Goal: Transaction & Acquisition: Subscribe to service/newsletter

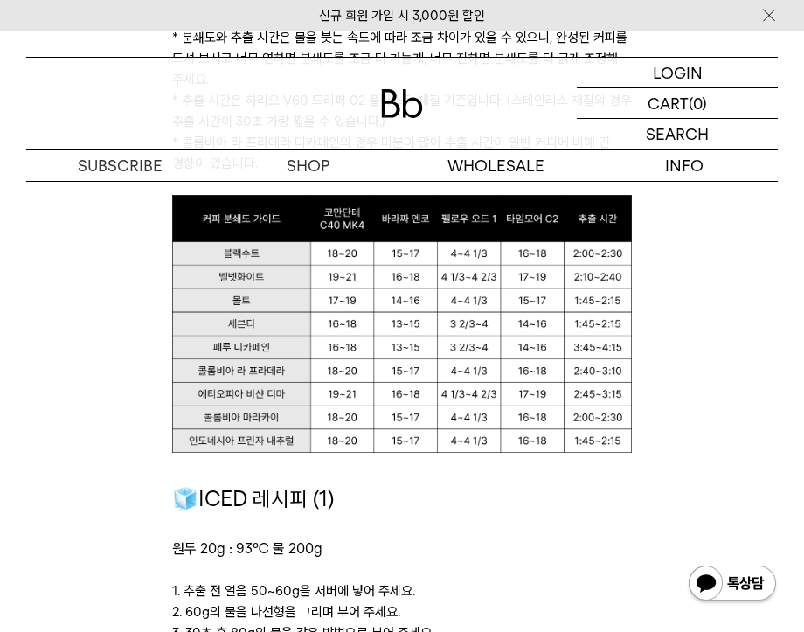
scroll to position [1572, 0]
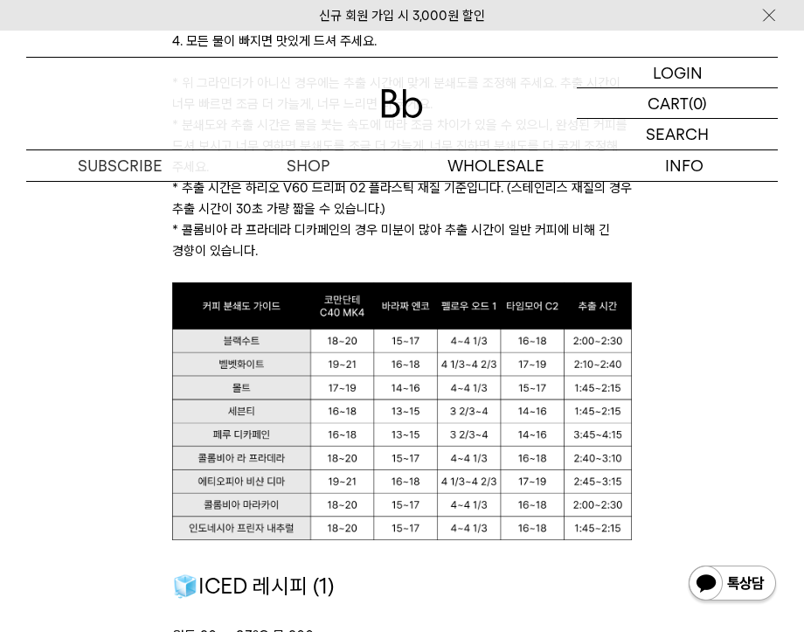
drag, startPoint x: 52, startPoint y: 396, endPoint x: 422, endPoint y: 358, distance: 372.2
click at [422, 358] on img at bounding box center [402, 411] width 460 height 259
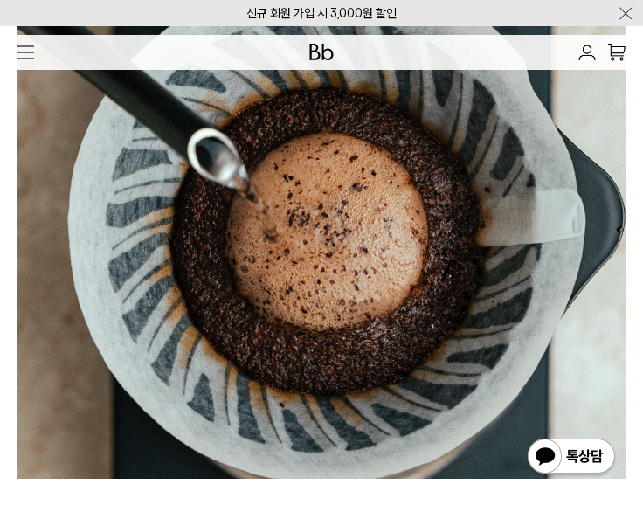
scroll to position [0, 0]
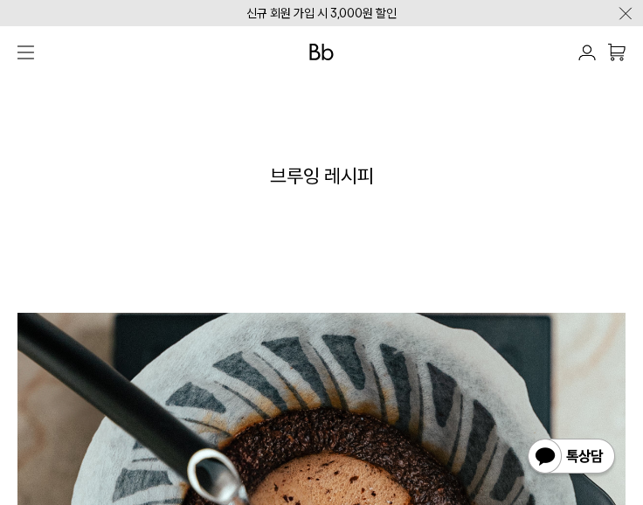
click at [175, 147] on div "브루잉 레시피" at bounding box center [321, 190] width 625 height 175
click at [30, 54] on img "button" at bounding box center [25, 52] width 17 height 14
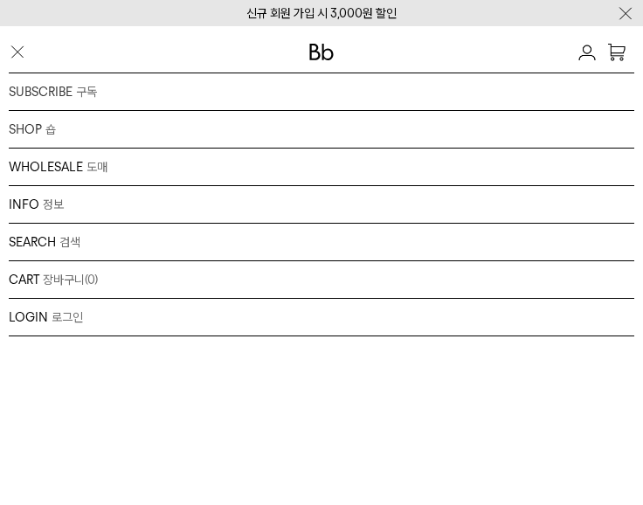
click at [271, 394] on div "LOGIN 로그인 LOGIN 로그인 CART 장바구니 (0) SEARCH 검색 검색폼 ** 추천상품" at bounding box center [321, 265] width 643 height 479
click at [14, 43] on img "button" at bounding box center [17, 52] width 17 height 18
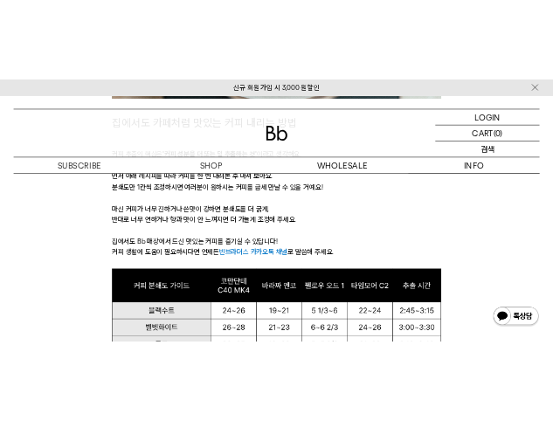
scroll to position [908, 0]
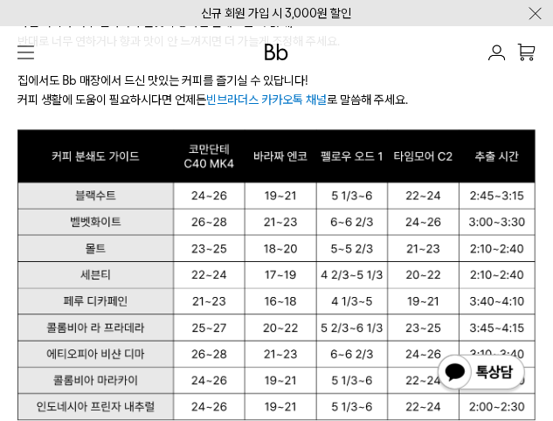
click at [25, 54] on img "button" at bounding box center [25, 52] width 17 height 14
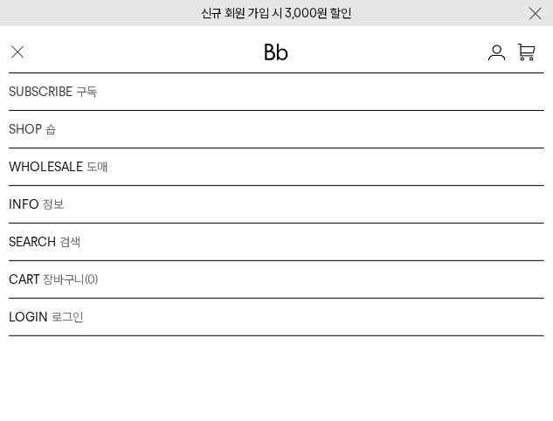
click at [35, 126] on div "SHOP 숍 원두 드립백/콜드브루/캡슐 선물세트 커피용품 프로그램" at bounding box center [276, 130] width 535 height 38
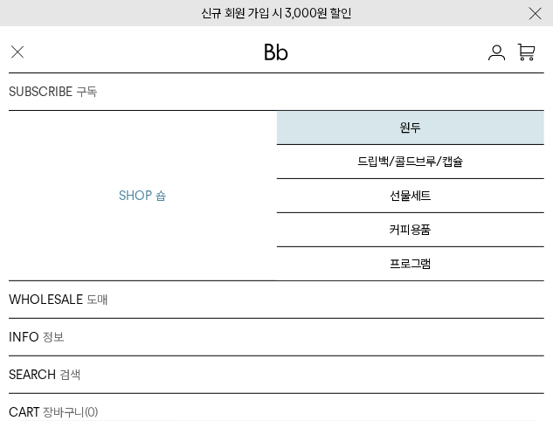
click at [411, 130] on link "원두" at bounding box center [411, 128] width 268 height 34
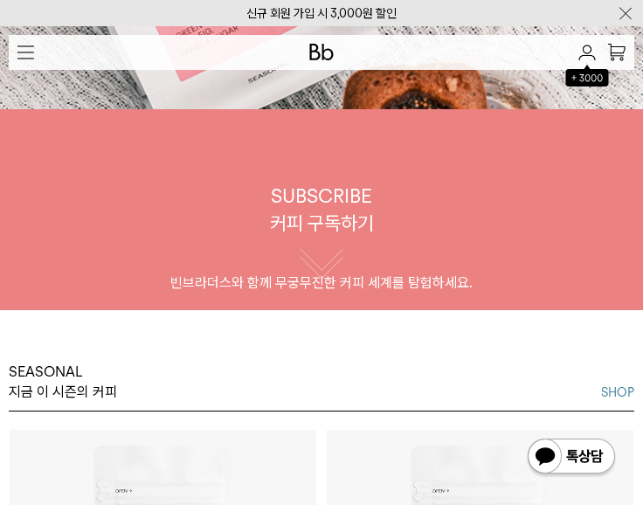
scroll to position [280, 0]
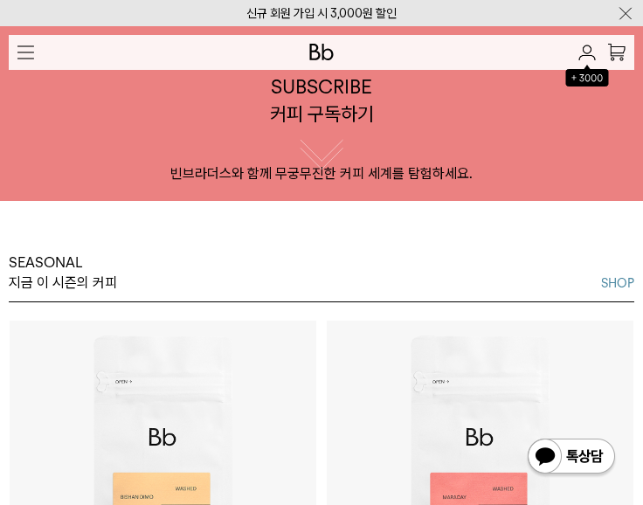
click at [330, 138] on button "button" at bounding box center [322, 152] width 44 height 44
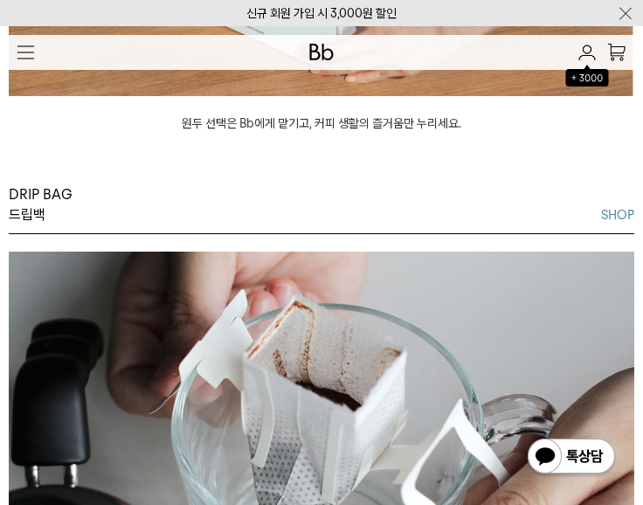
scroll to position [1625, 0]
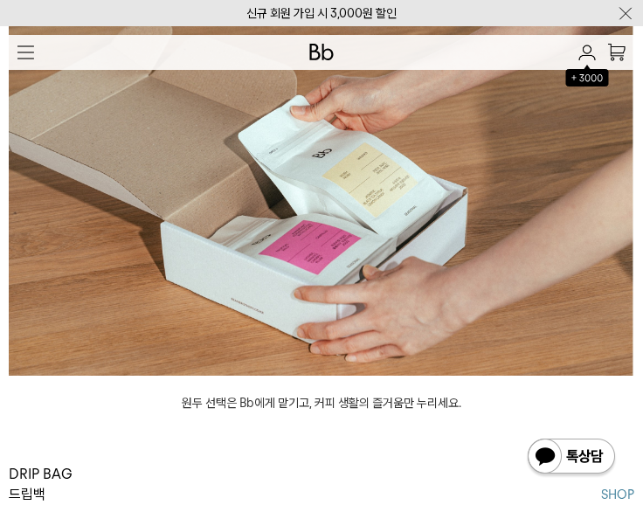
click at [308, 217] on img at bounding box center [321, 179] width 625 height 394
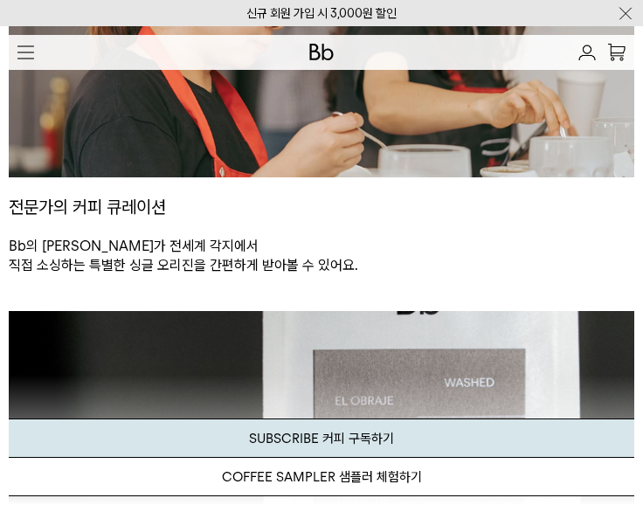
scroll to position [559, 0]
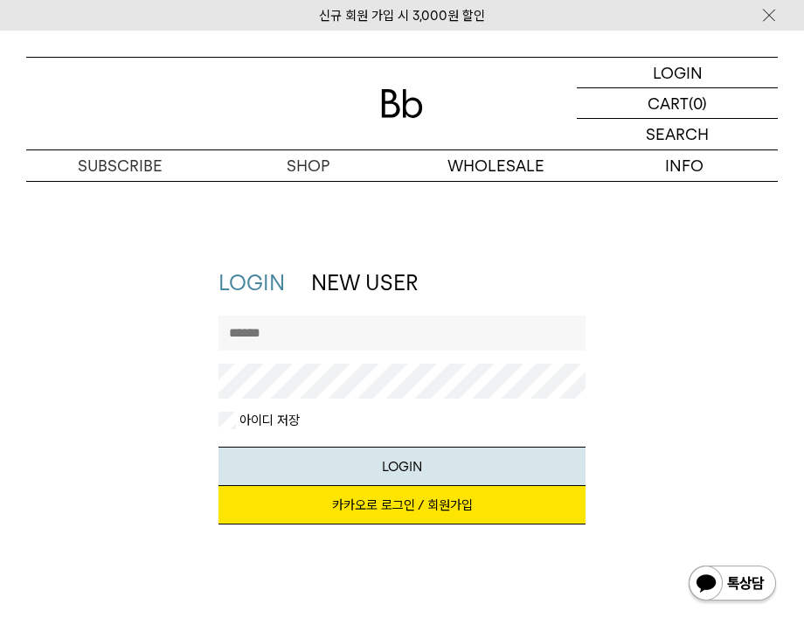
click at [464, 509] on link "카카오로 로그인 / 회원가입" at bounding box center [401, 505] width 367 height 38
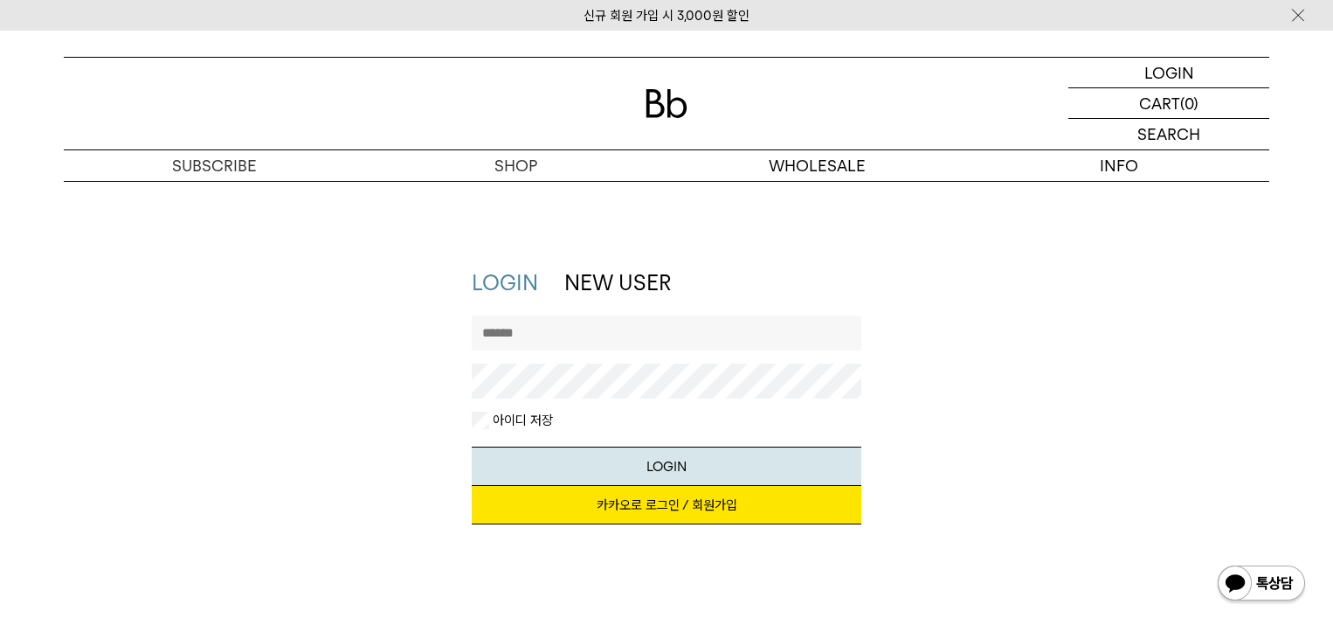
click at [695, 512] on link "카카오로 로그인 / 회원가입" at bounding box center [667, 505] width 390 height 38
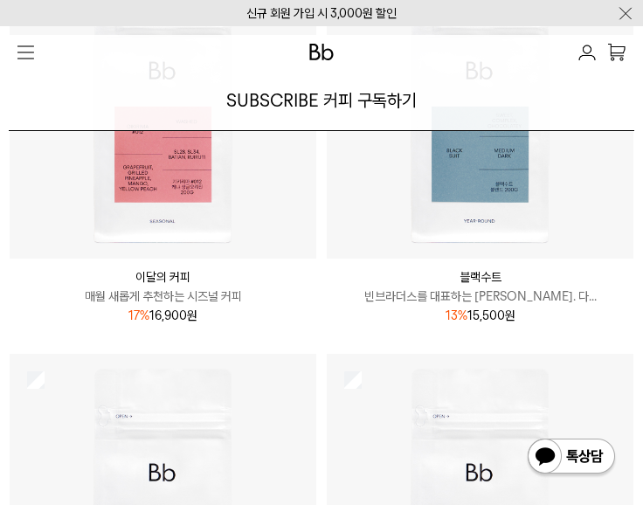
scroll to position [349, 0]
click at [180, 290] on p "매월 새롭게 추천하는 시즈널 커피" at bounding box center [163, 295] width 307 height 19
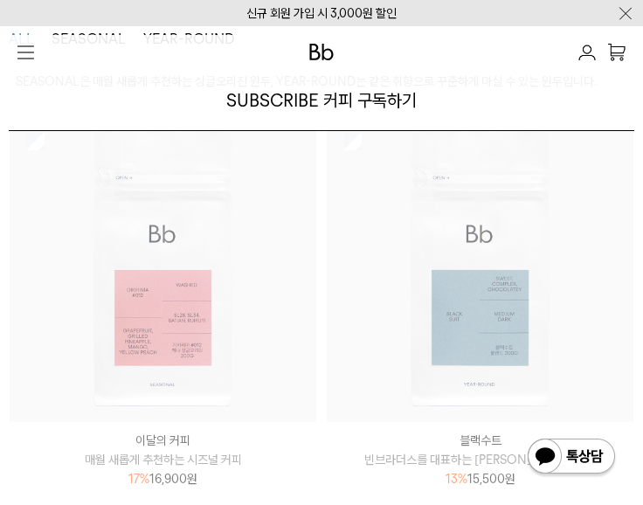
scroll to position [140, 0]
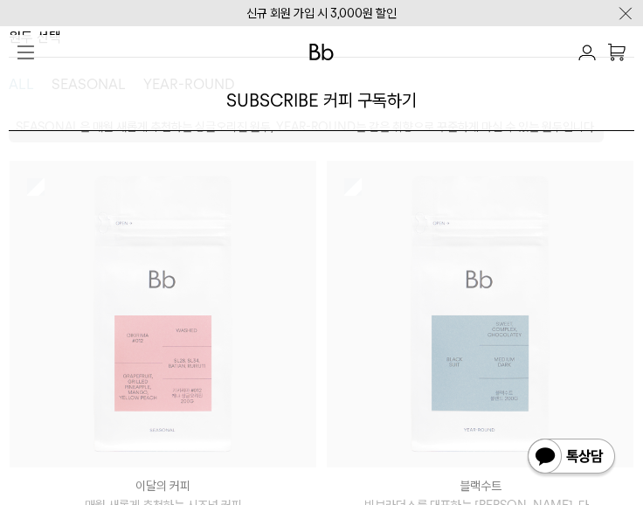
click at [35, 276] on img at bounding box center [163, 314] width 307 height 307
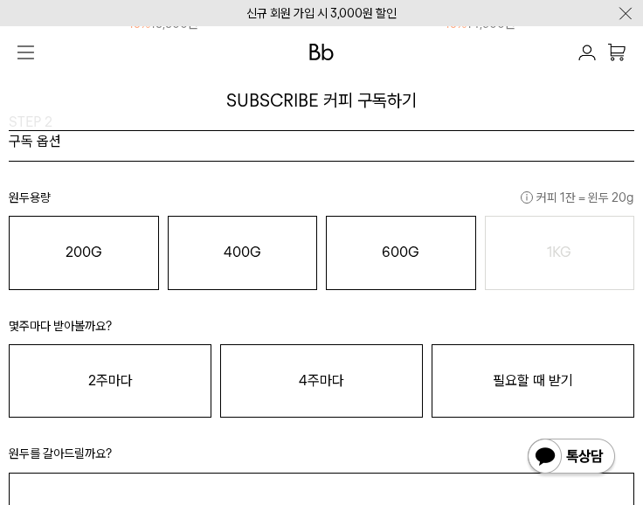
scroll to position [1467, 0]
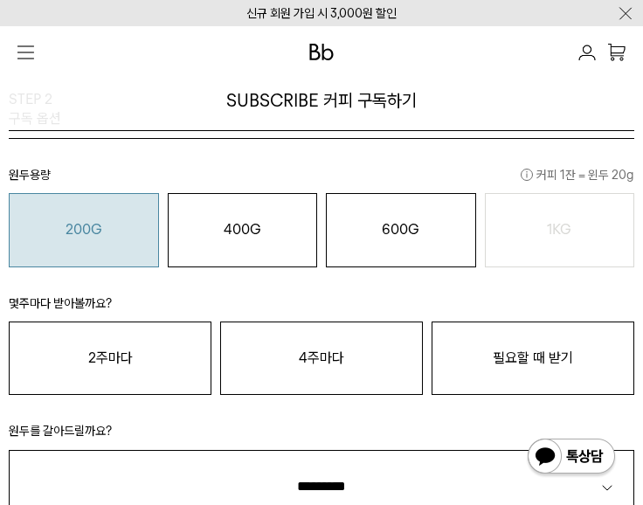
click at [88, 221] on o "200G" at bounding box center [84, 229] width 37 height 17
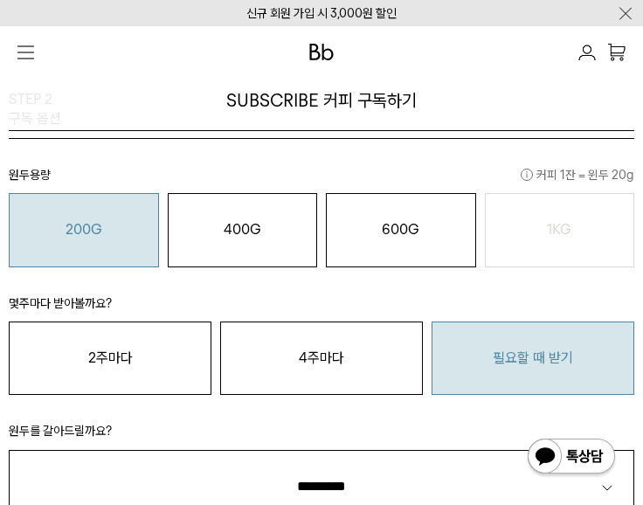
click at [506, 363] on button "필요할 때 받기" at bounding box center [532, 357] width 203 height 73
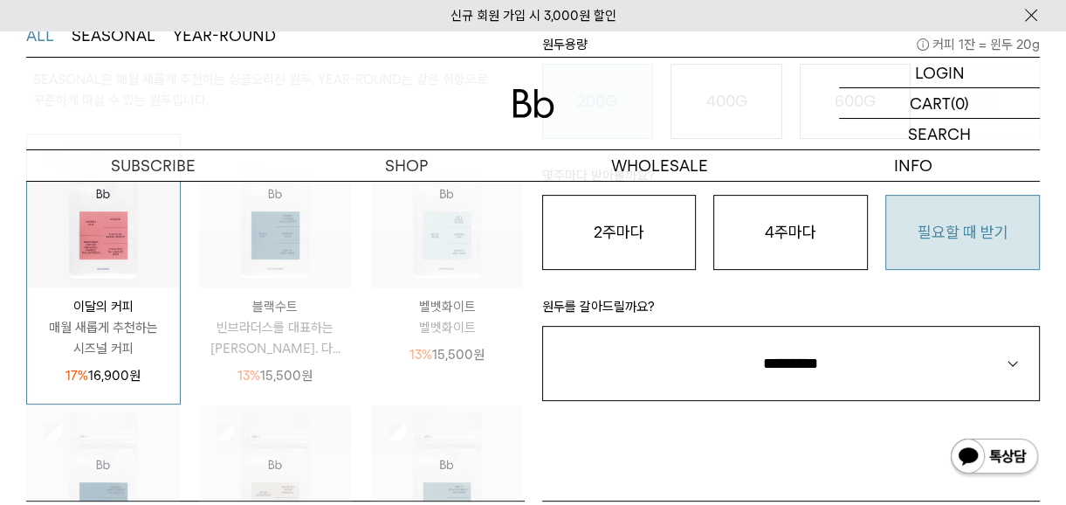
scroll to position [436, 0]
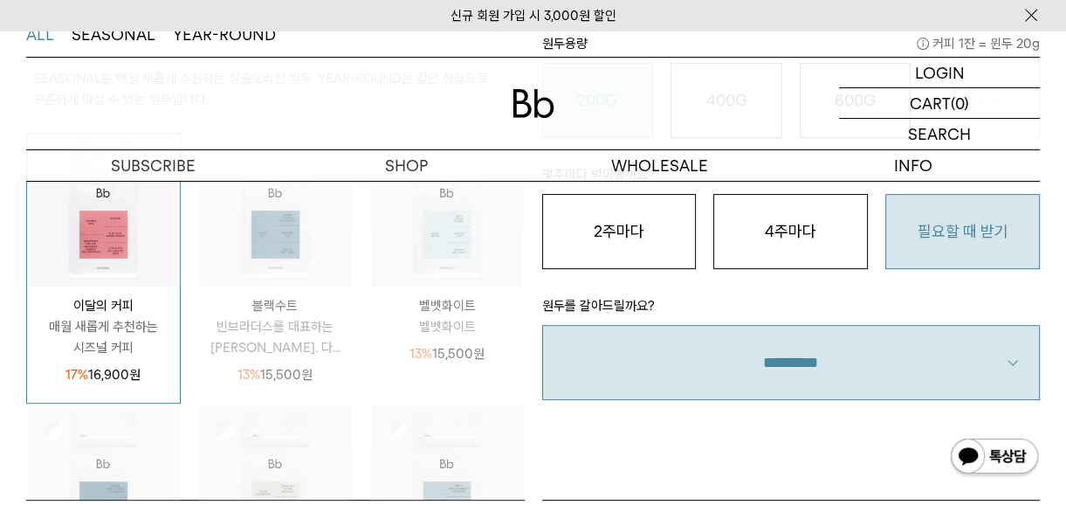
click at [642, 349] on select "**********" at bounding box center [791, 362] width 498 height 75
click at [542, 325] on select "**********" at bounding box center [791, 362] width 498 height 75
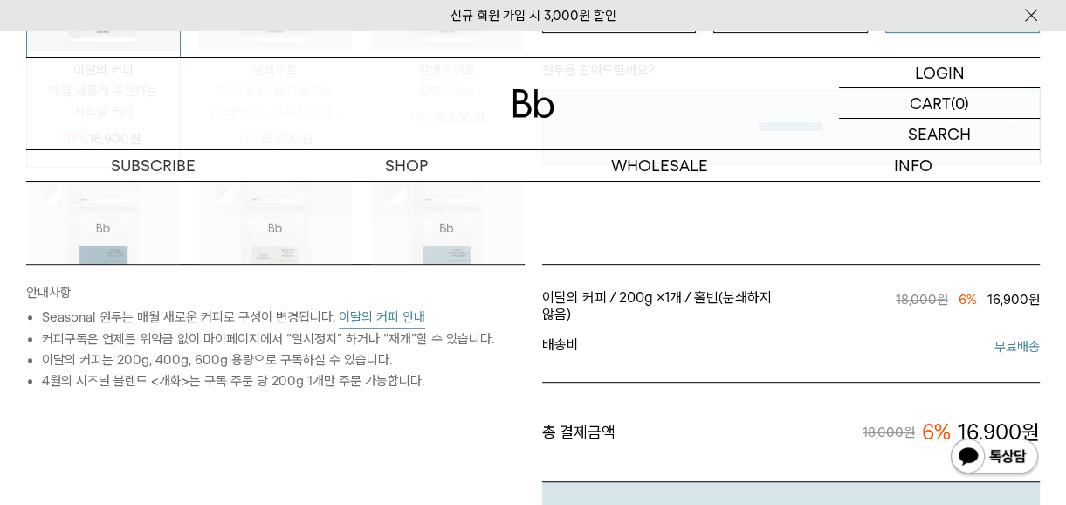
scroll to position [715, 0]
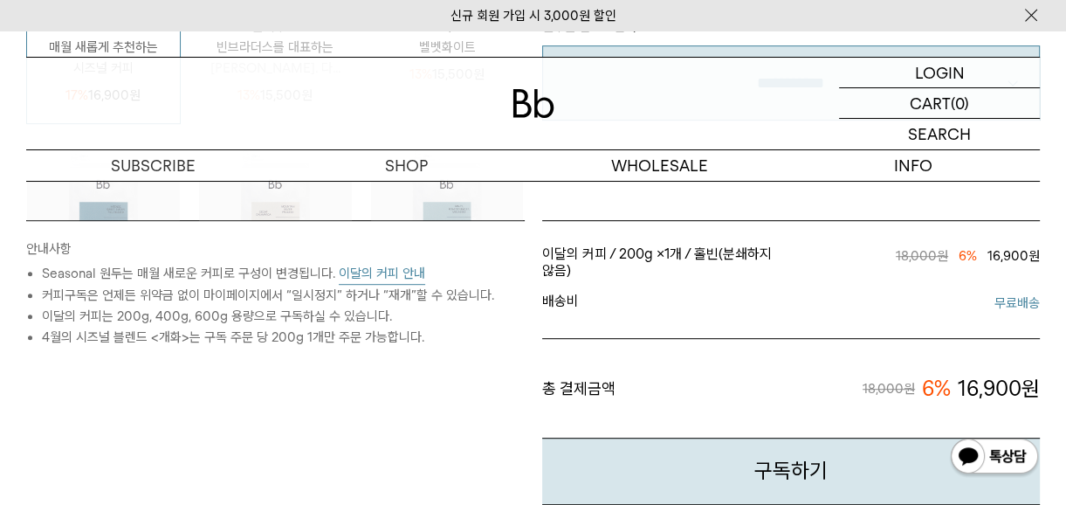
click at [398, 276] on button "이달의 커피 안내" at bounding box center [382, 274] width 86 height 22
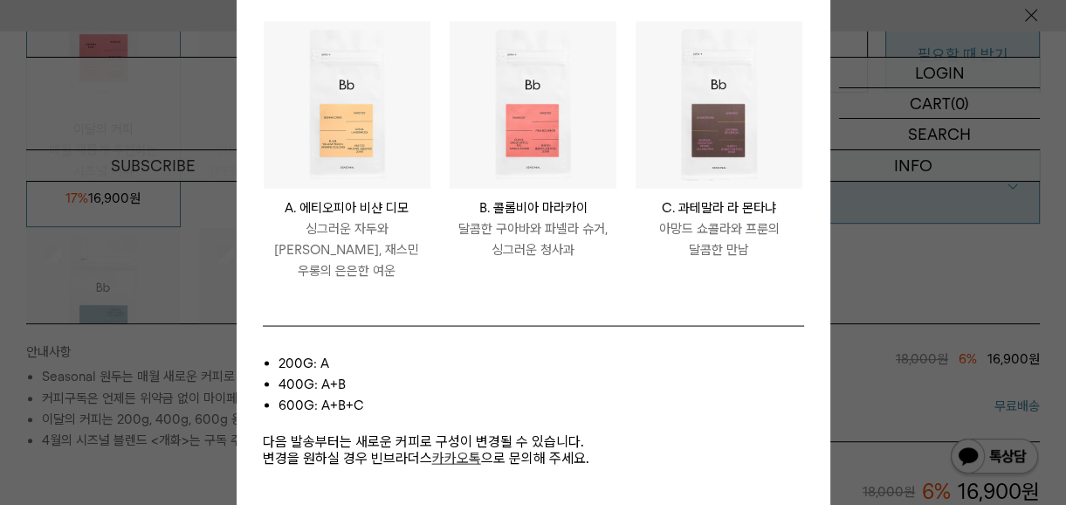
scroll to position [506, 0]
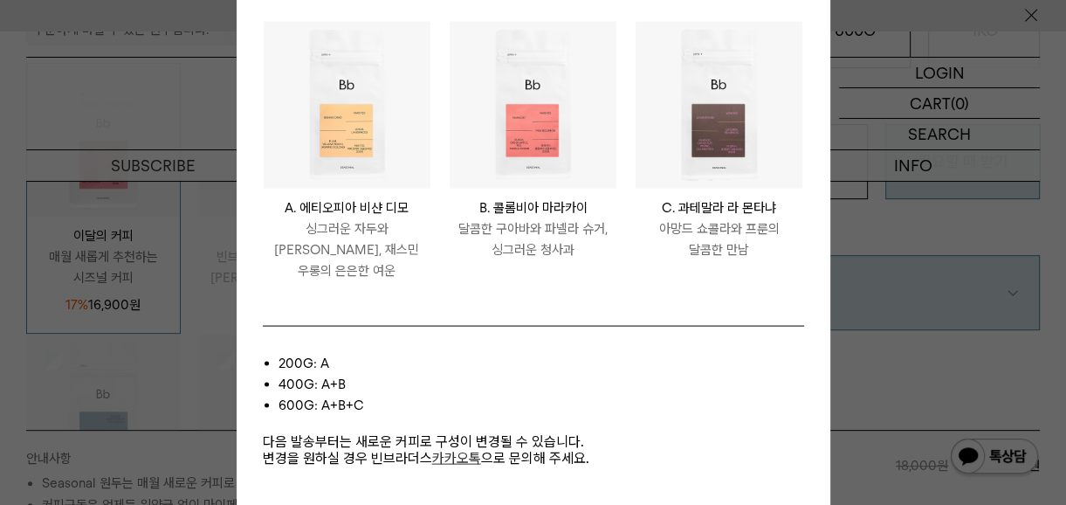
click at [424, 276] on li "ETHIOPIA BISHAN DIMO A. 에티오피아 비샨 디모 싱그러운 자두와 황도, 재스민 우롱의 은은한 여운" at bounding box center [347, 159] width 186 height 279
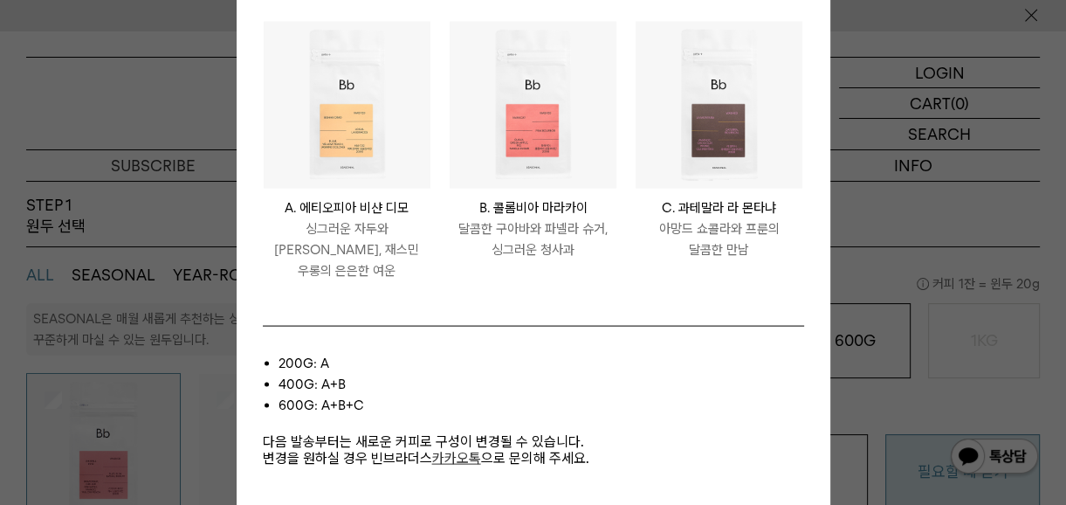
scroll to position [86, 0]
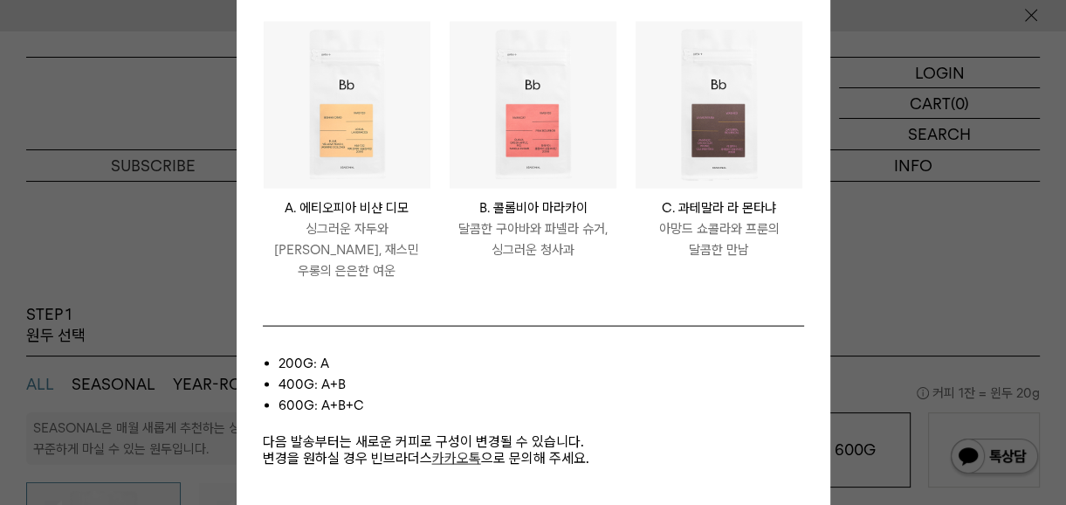
click at [600, 217] on p "B. 콜롬비아 마라카이" at bounding box center [533, 207] width 167 height 21
click at [191, 246] on div at bounding box center [533, 252] width 1066 height 505
click at [299, 229] on p "싱그러운 자두와 [PERSON_NAME], 재스민 우롱의 은은한 여운" at bounding box center [347, 248] width 167 height 63
click at [368, 171] on img at bounding box center [347, 104] width 167 height 167
click at [510, 110] on img at bounding box center [533, 104] width 167 height 167
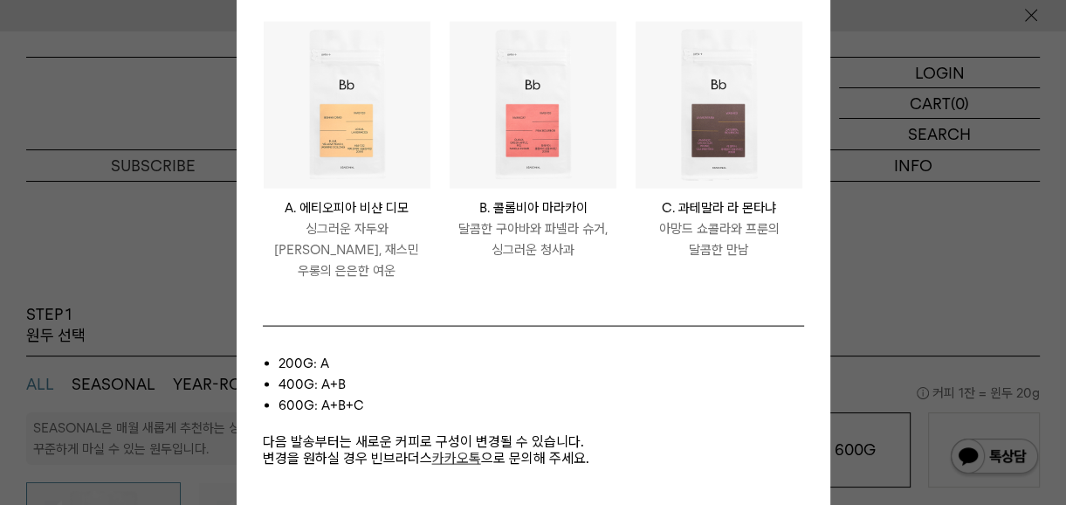
click at [642, 107] on img at bounding box center [719, 104] width 167 height 167
click at [642, 251] on div at bounding box center [533, 252] width 1066 height 505
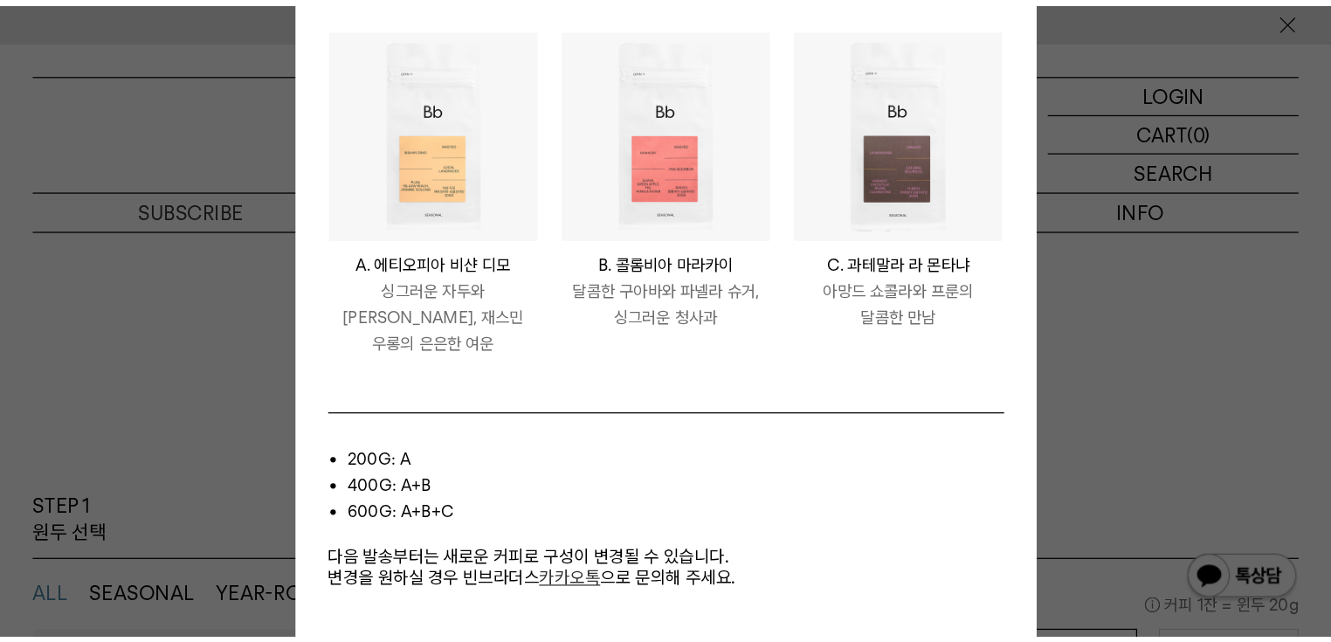
scroll to position [0, 0]
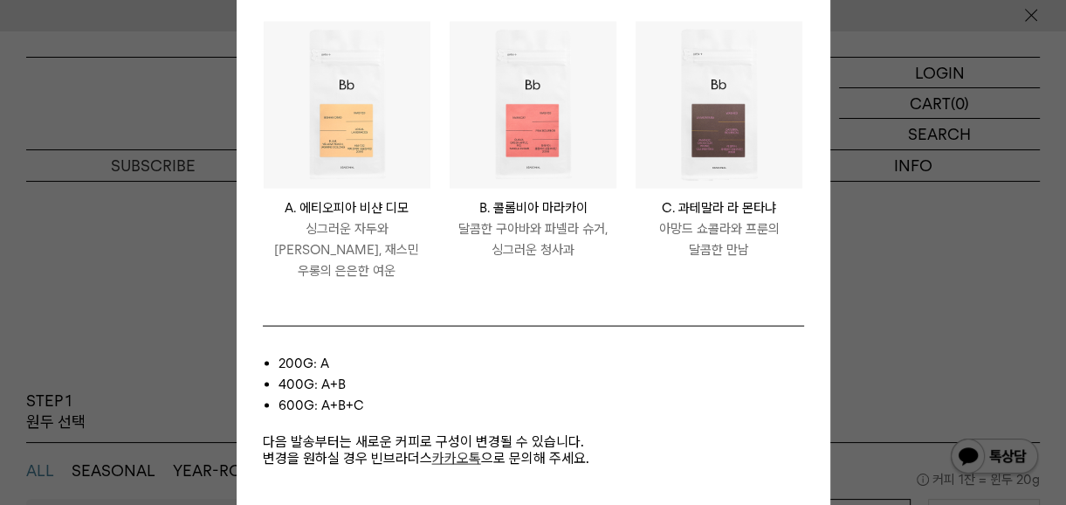
click at [642, 10] on div "이달의 커피 안내(2025년 09월) ETHIOPIA BISHAN DIMO A. 에티오피아 비샨 디모 싱그러운 자두와 황도, 재스민 우롱의 은…" at bounding box center [534, 252] width 594 height 663
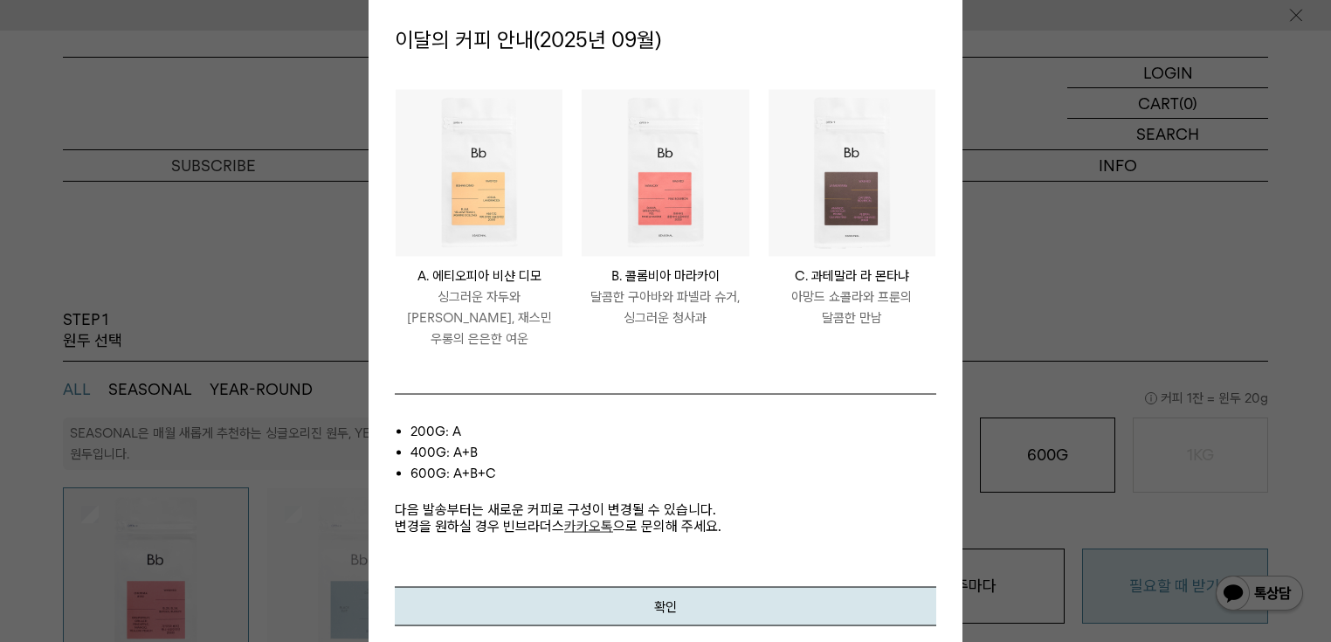
scroll to position [419, 0]
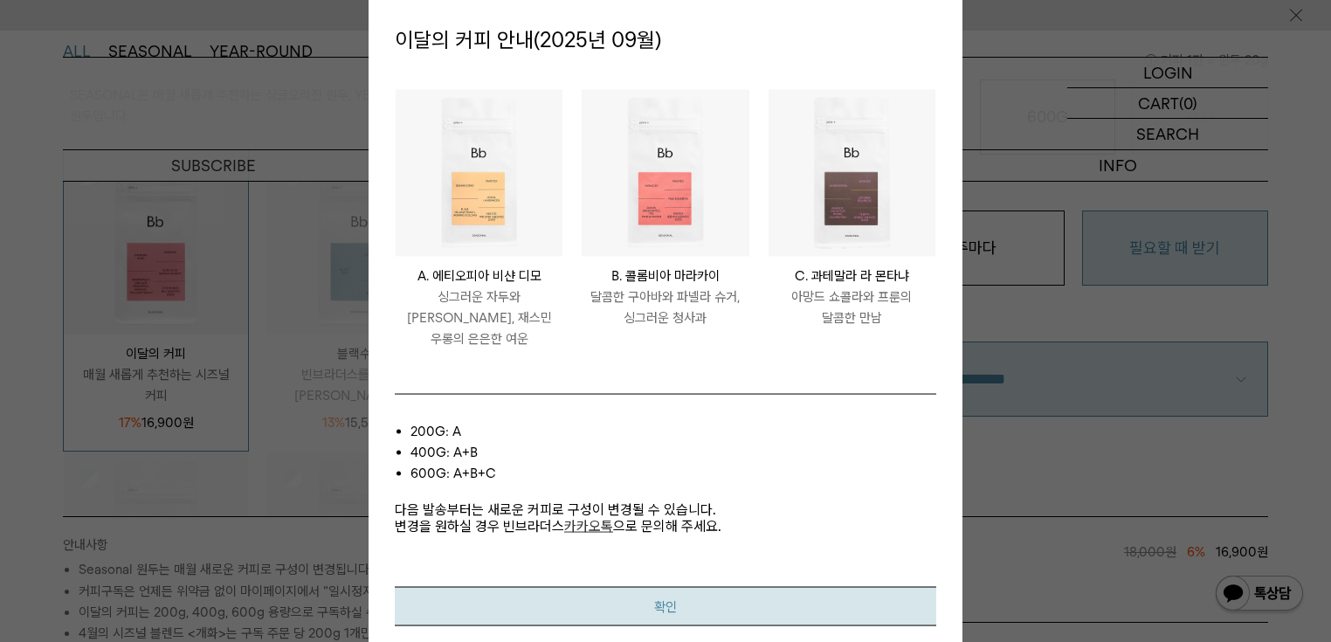
click at [642, 504] on button "확인" at bounding box center [666, 606] width 542 height 39
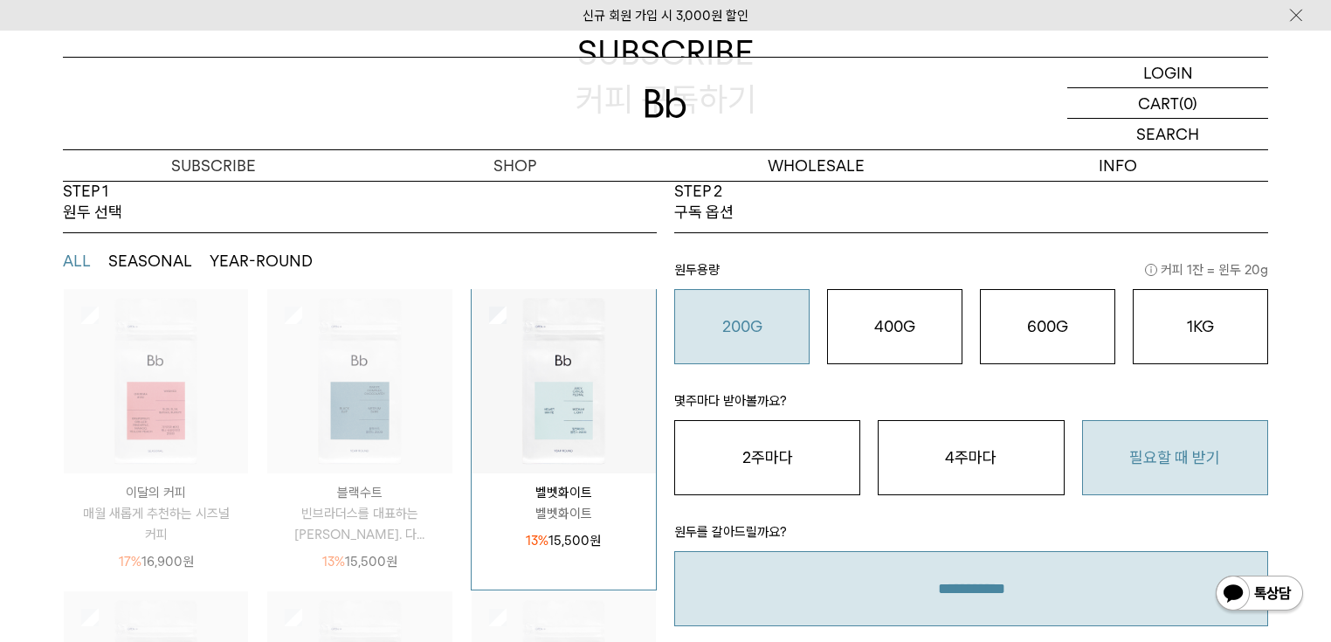
scroll to position [70, 0]
click at [546, 408] on img at bounding box center [564, 382] width 184 height 184
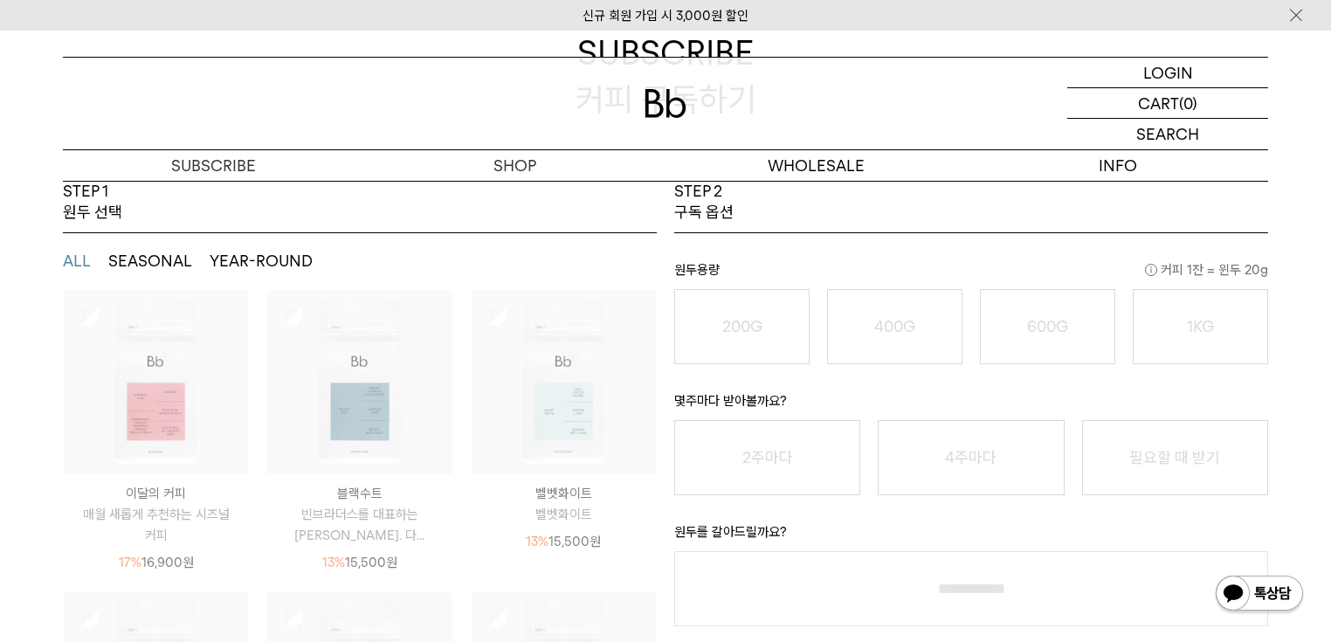
click at [545, 412] on img at bounding box center [564, 382] width 184 height 184
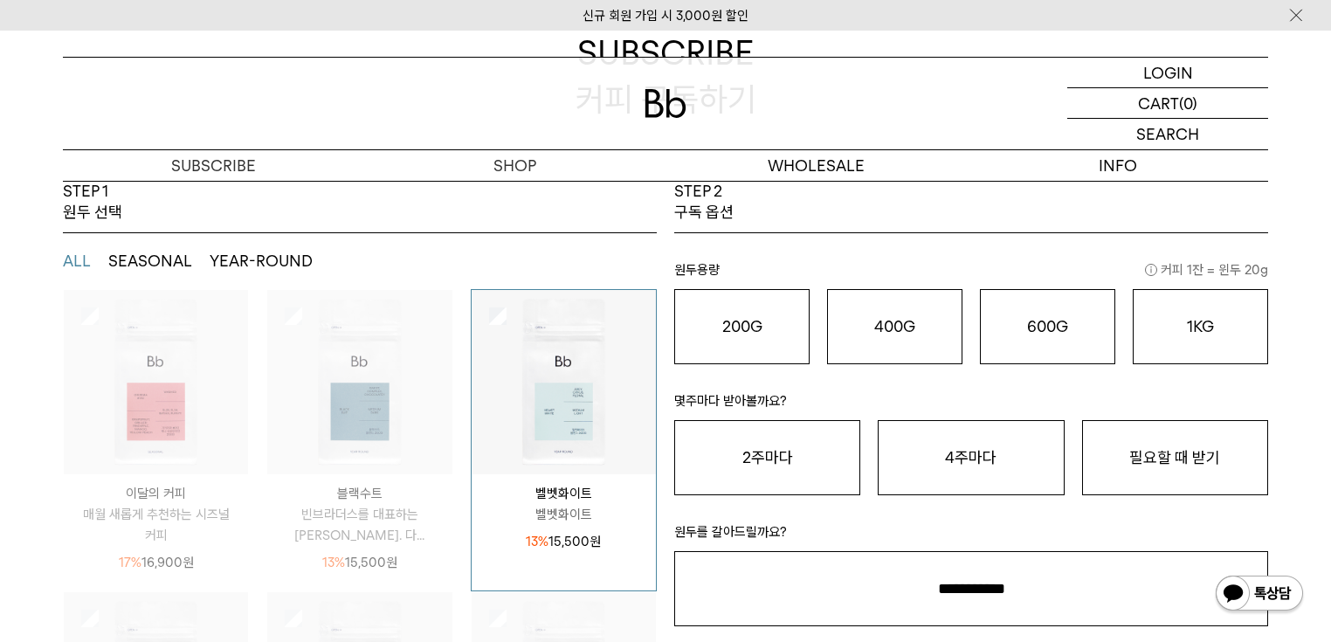
click at [397, 410] on img at bounding box center [359, 382] width 184 height 184
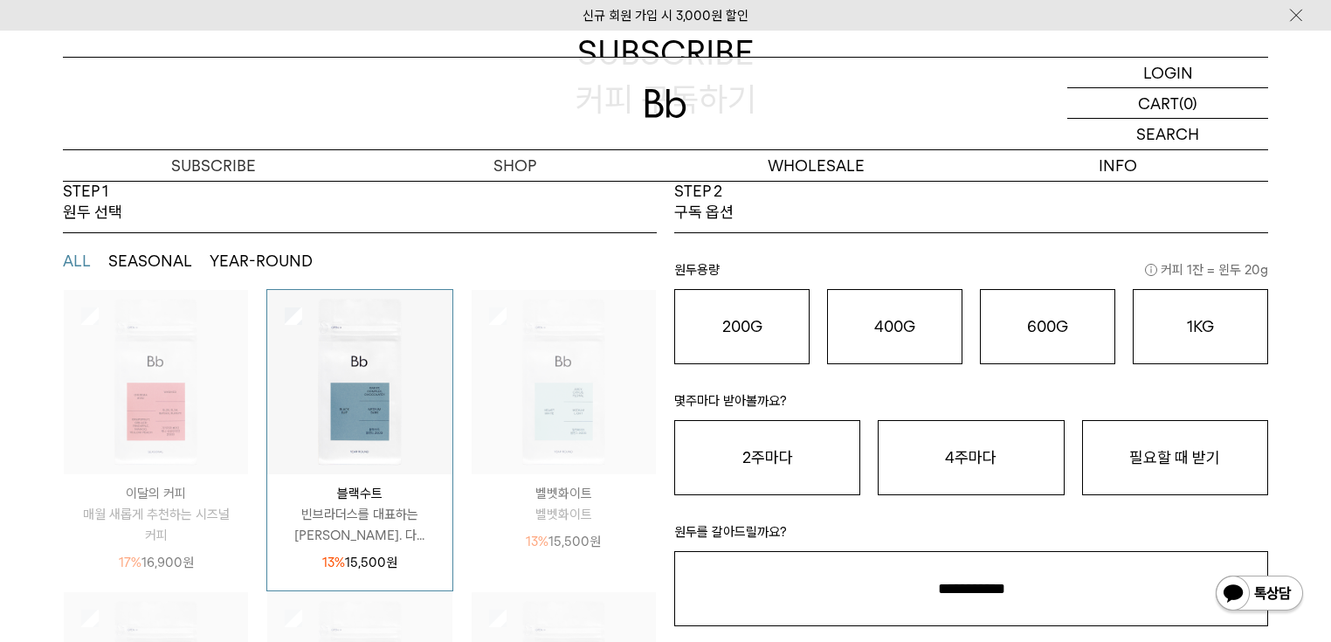
click at [166, 421] on img at bounding box center [156, 382] width 184 height 184
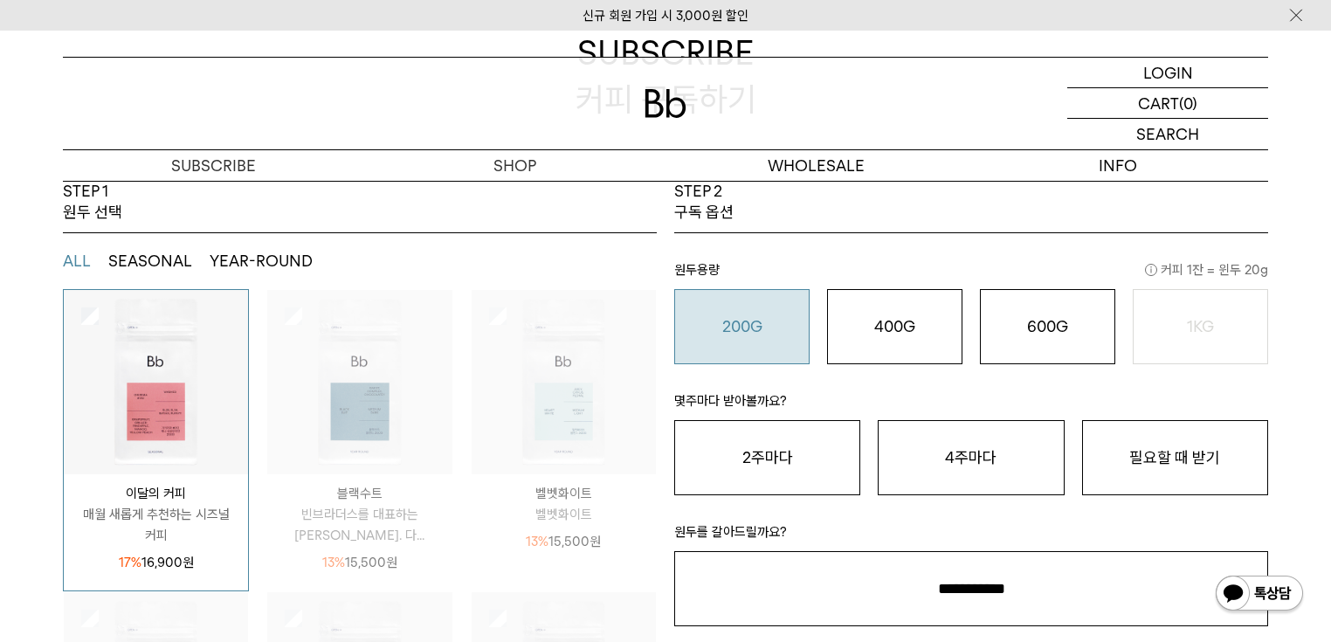
click at [642, 325] on div "200G 16,900 원" at bounding box center [742, 326] width 116 height 21
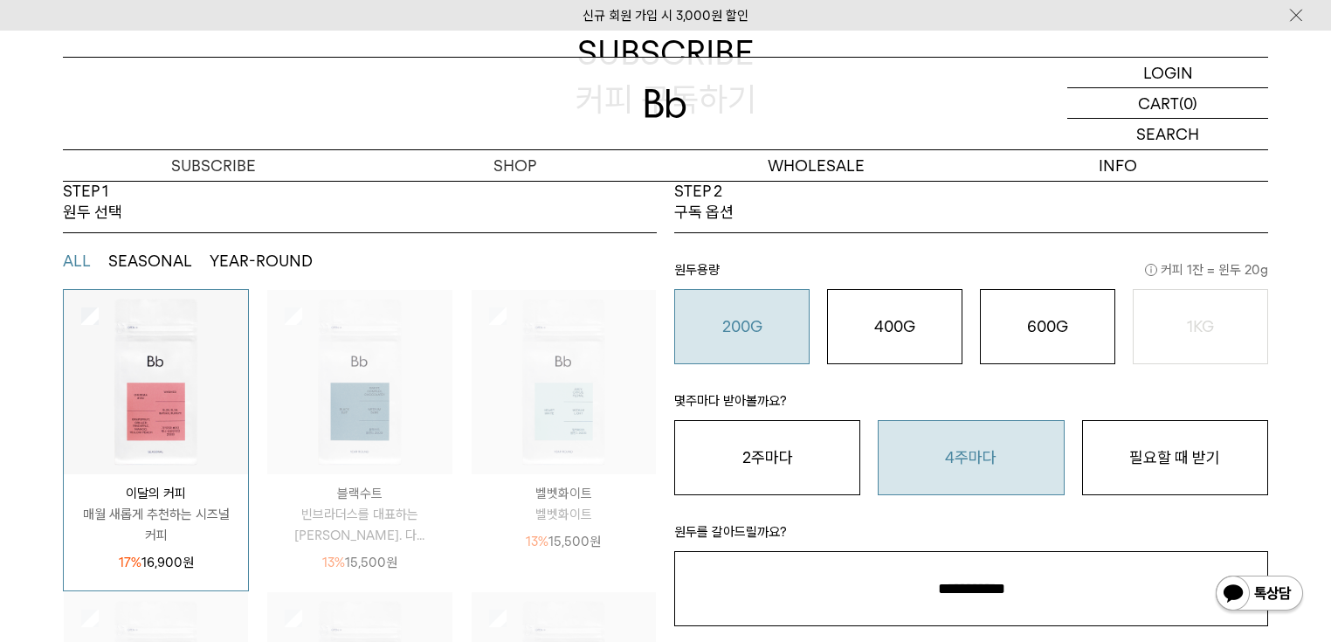
click at [642, 435] on button "4주마다" at bounding box center [971, 457] width 186 height 75
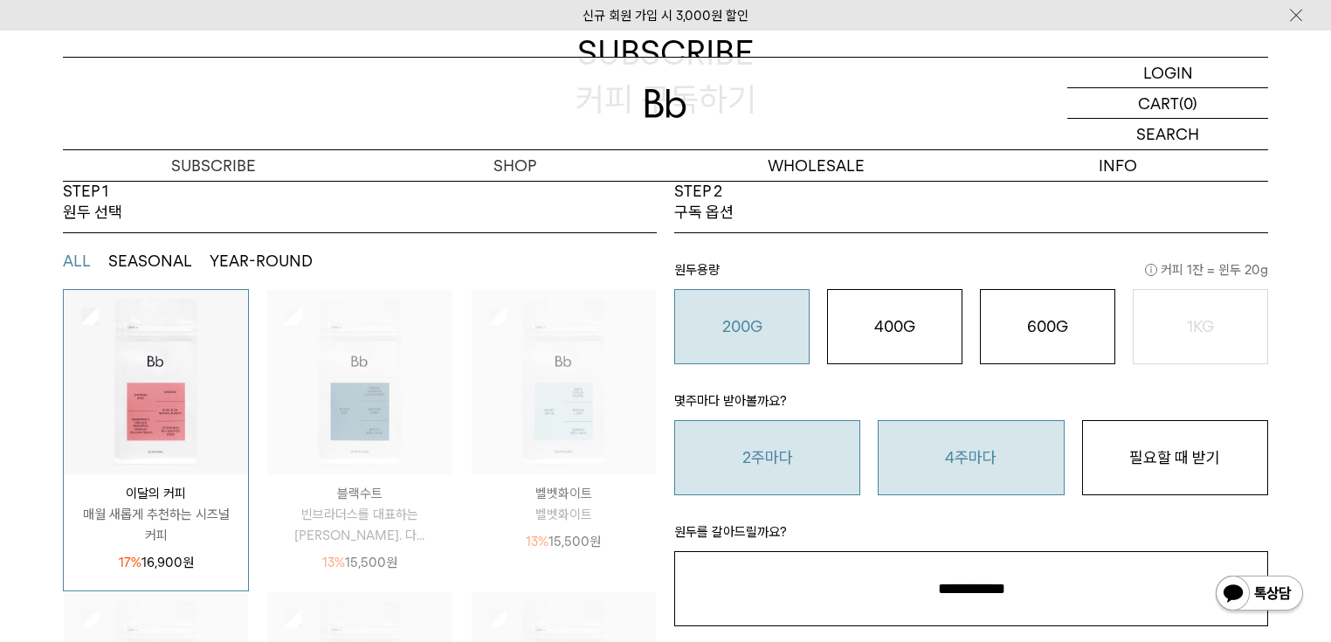
click at [642, 455] on button "2주마다" at bounding box center [767, 457] width 186 height 75
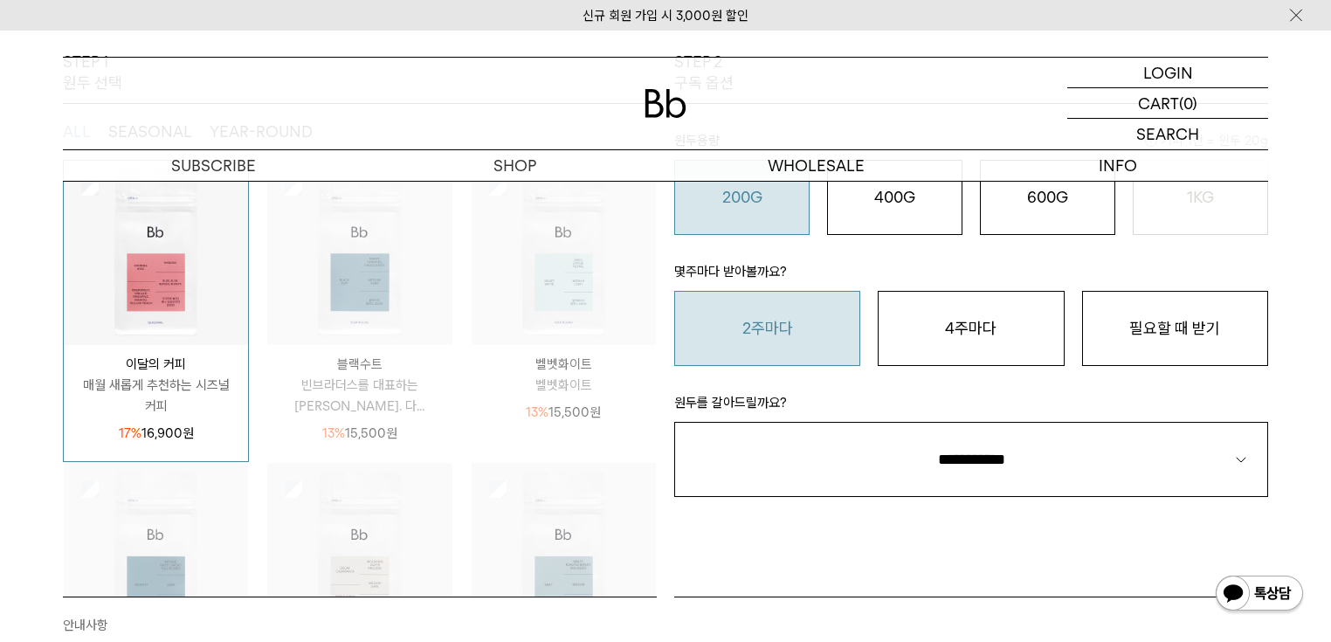
scroll to position [349, 0]
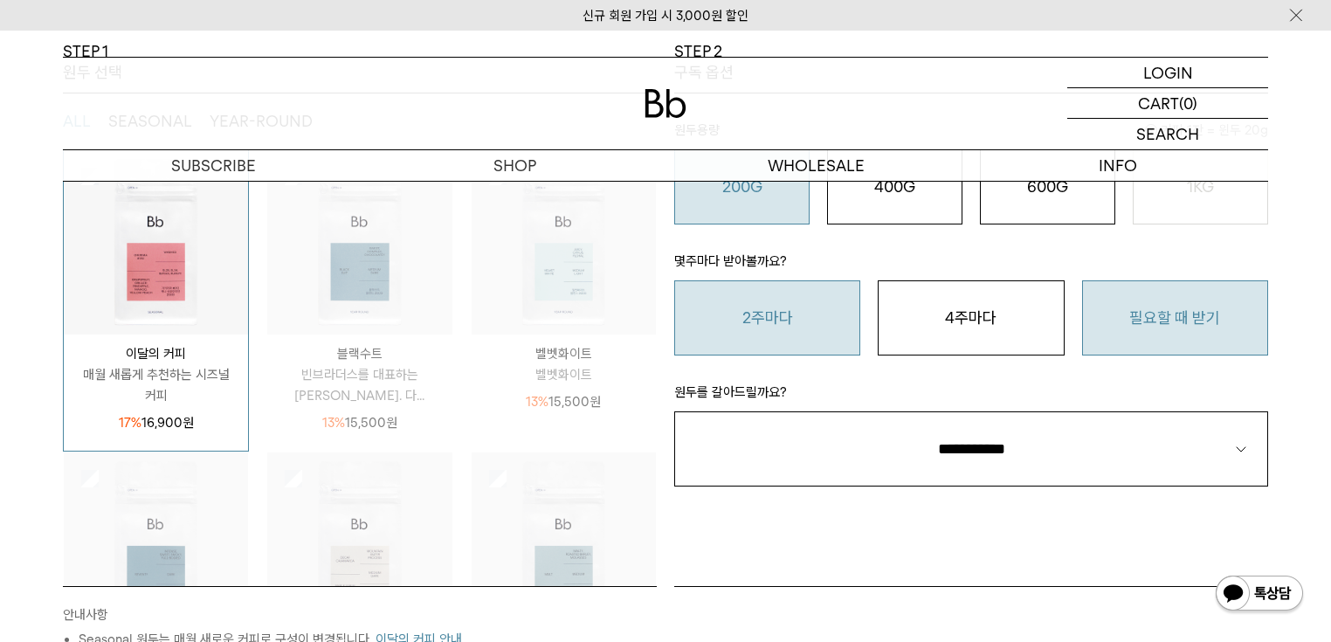
click at [642, 335] on button "필요할 때 받기" at bounding box center [1175, 317] width 186 height 75
click at [642, 331] on button "2주마다" at bounding box center [767, 317] width 186 height 75
click at [642, 311] on button "필요할 때 받기" at bounding box center [1175, 317] width 186 height 75
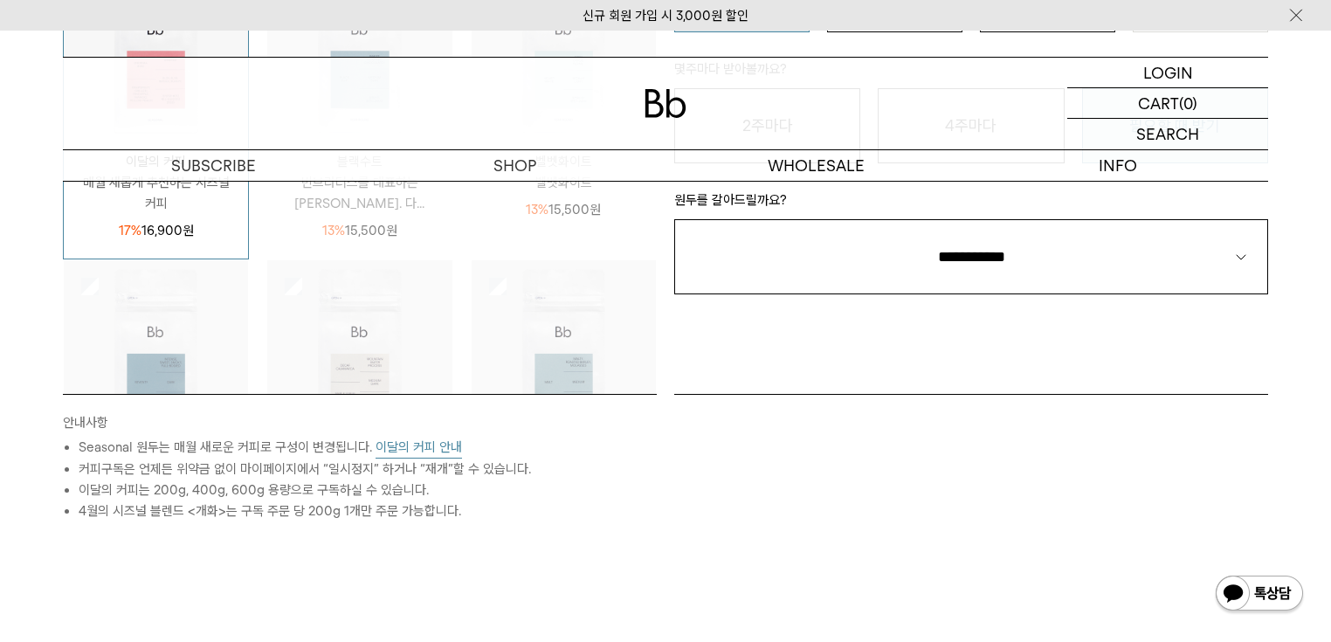
scroll to position [508, 0]
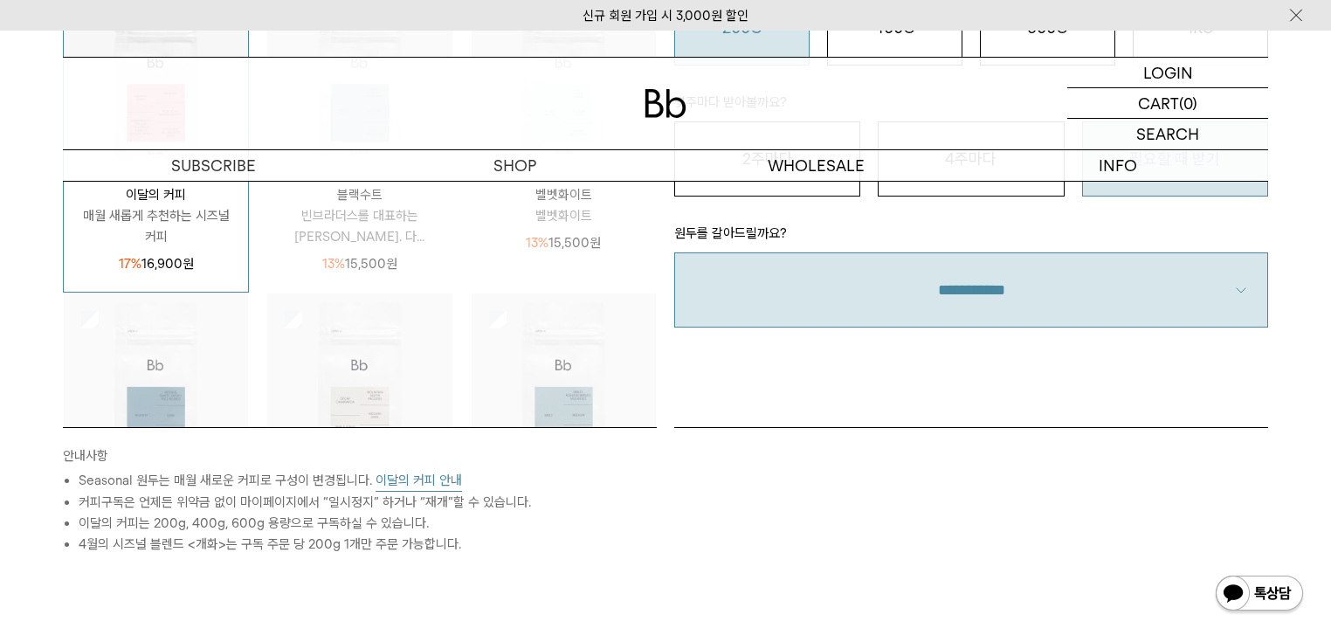
click at [642, 307] on select "**********" at bounding box center [971, 289] width 594 height 75
click at [642, 252] on select "**********" at bounding box center [971, 289] width 594 height 75
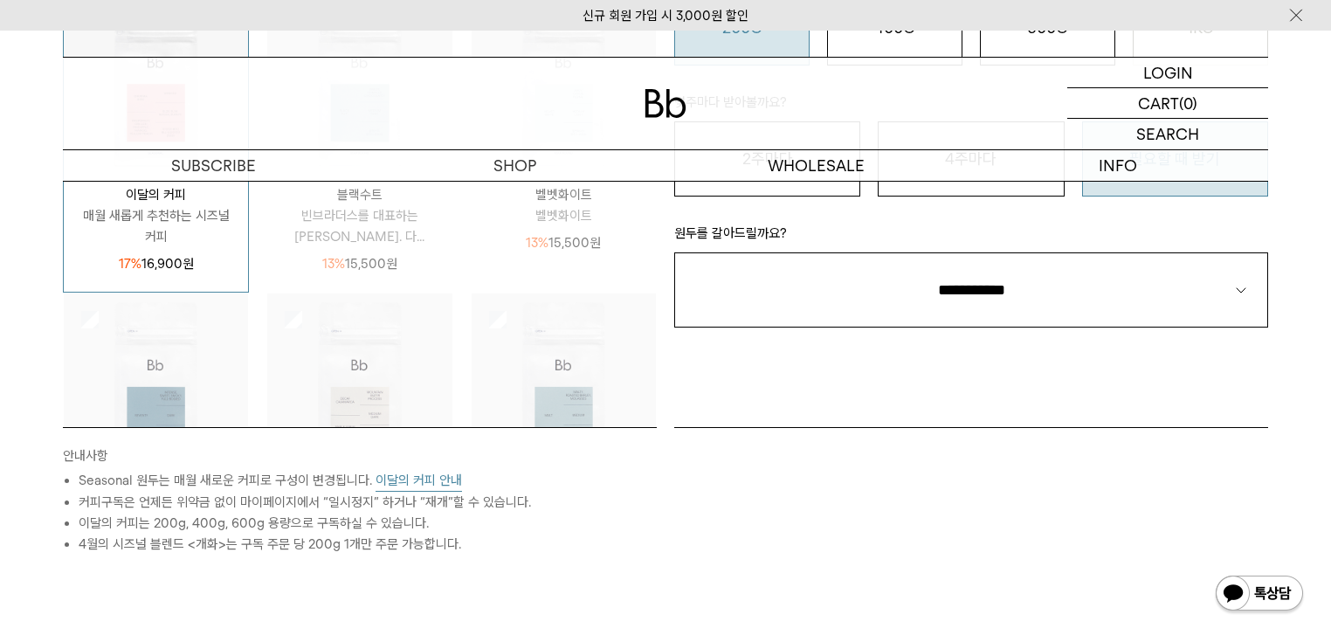
click at [642, 361] on div "STEP 2 구독 옵션 원두용량 커피 1잔 = 윈두 20g 200G 16,900 원 400G 31,000 원 600G 43,000 원 1KG …" at bounding box center [971, 154] width 611 height 545
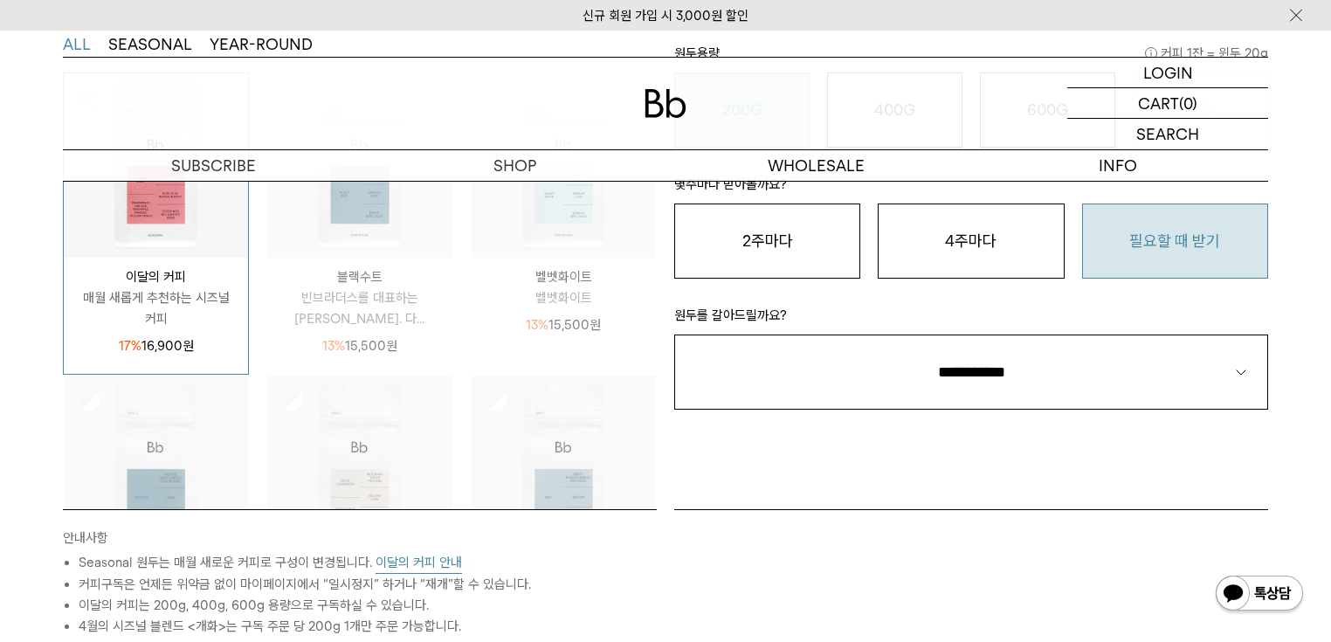
scroll to position [159, 0]
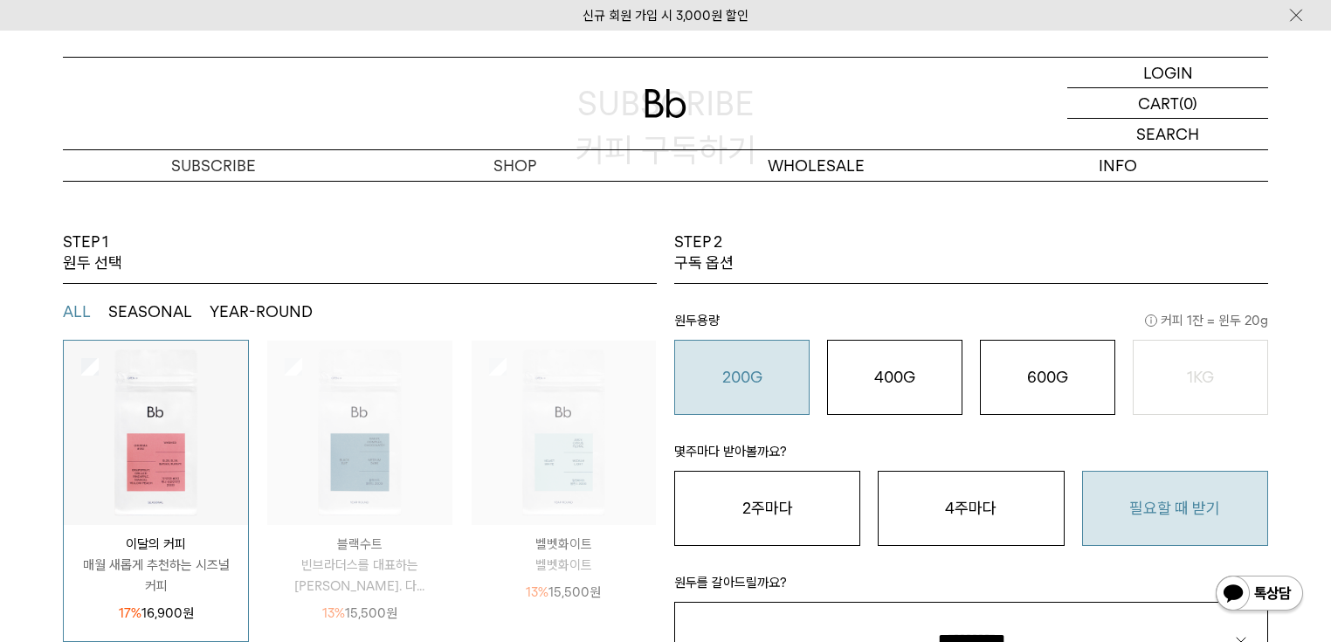
click at [642, 379] on div "200G 16,900 원" at bounding box center [742, 377] width 116 height 21
click at [642, 473] on button "필요할 때 받기" at bounding box center [1175, 508] width 186 height 75
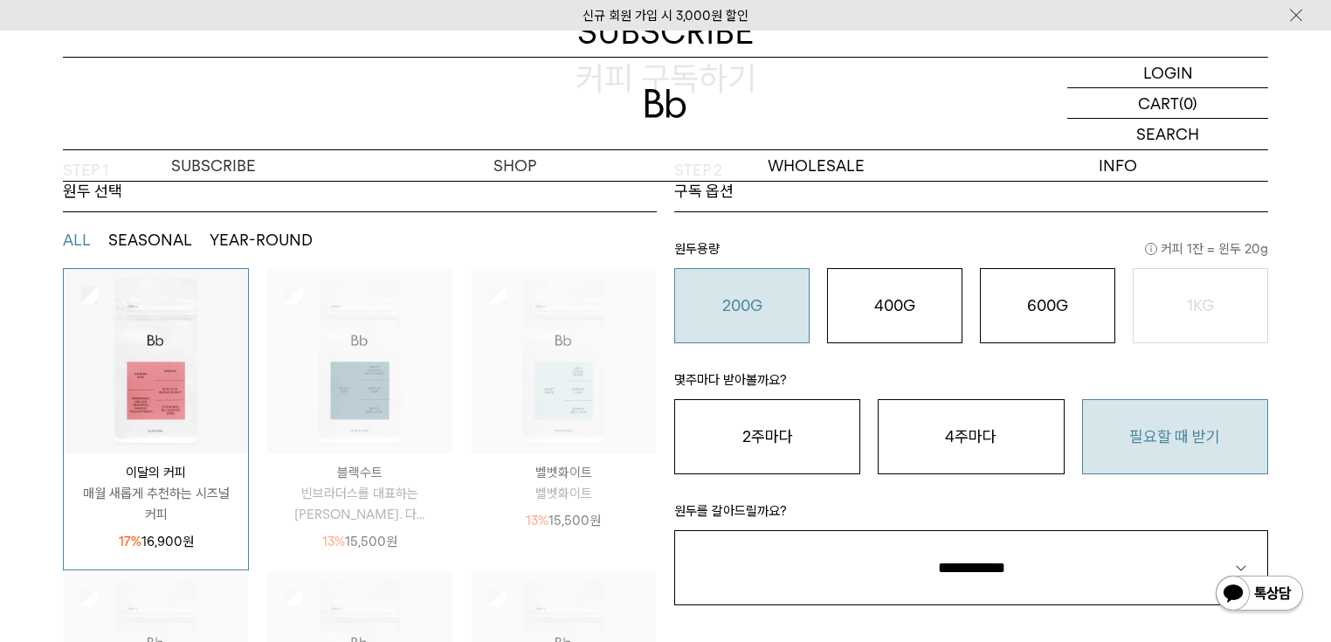
scroll to position [578, 0]
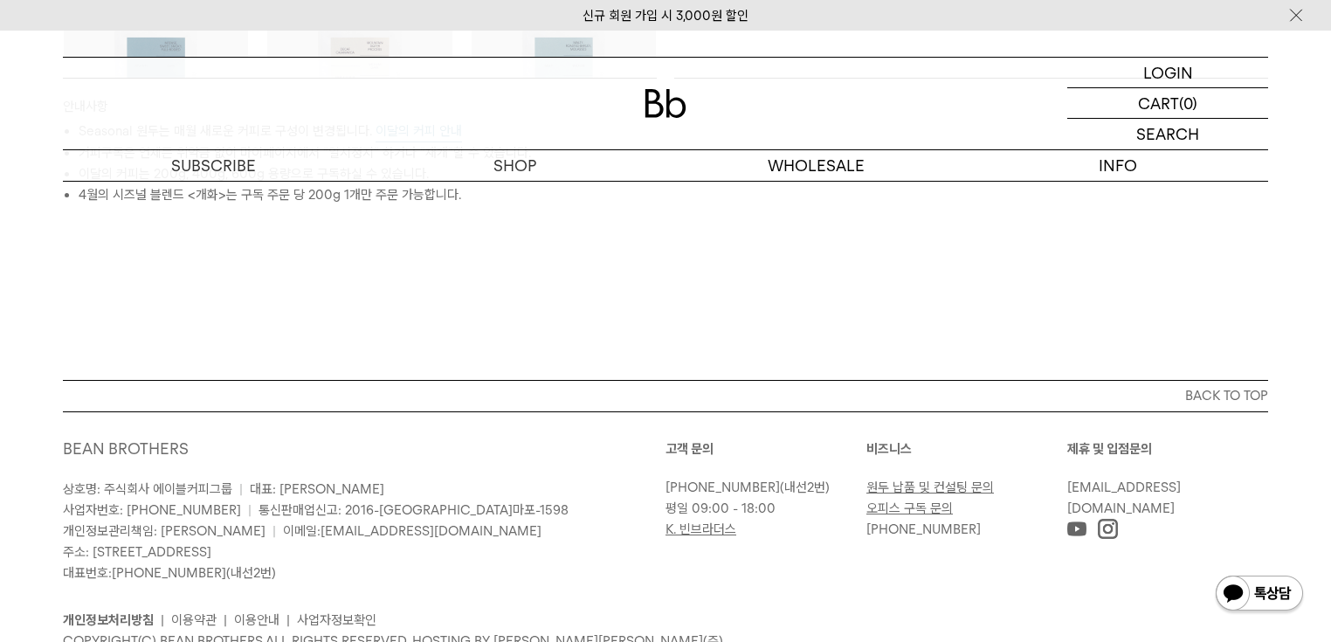
click at [642, 403] on button "BACK TO TOP" at bounding box center [665, 395] width 1205 height 31
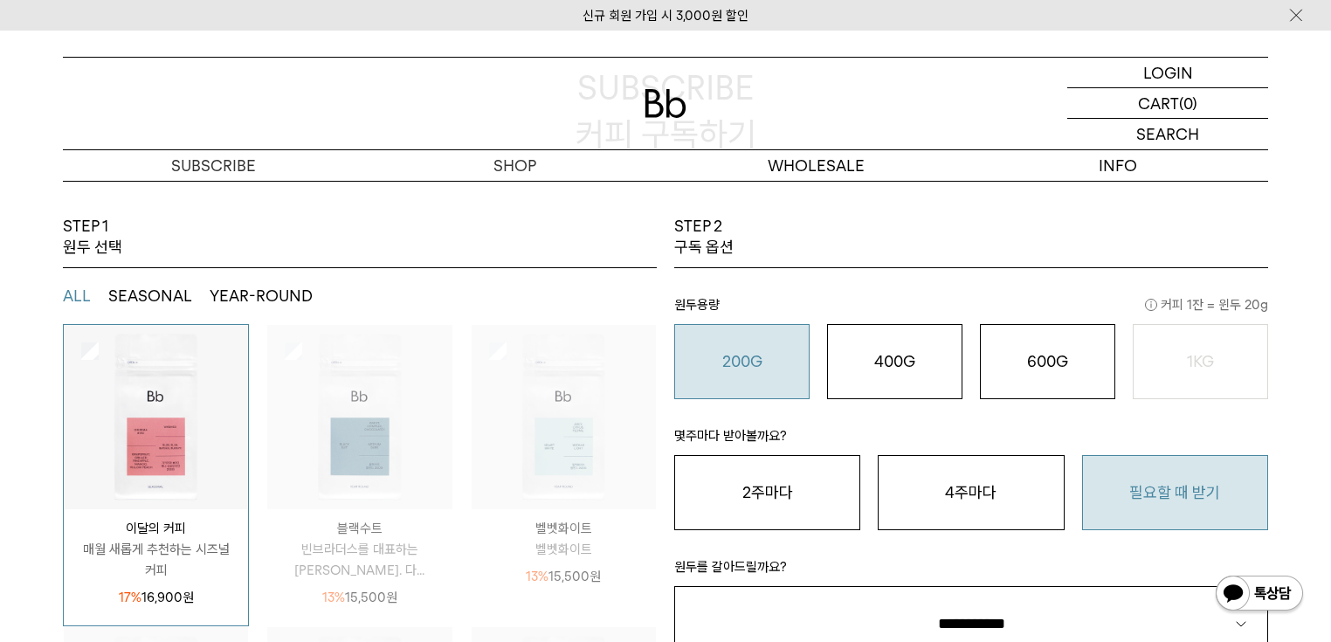
scroll to position [210, 0]
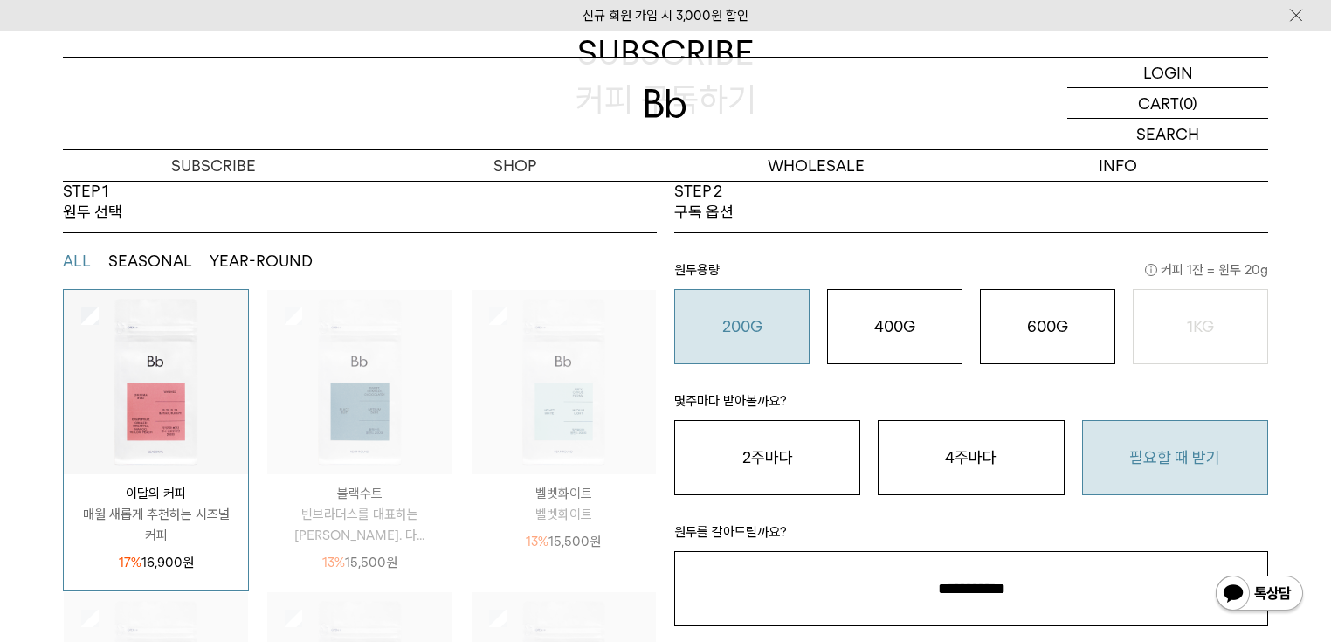
click at [147, 352] on img at bounding box center [156, 382] width 184 height 184
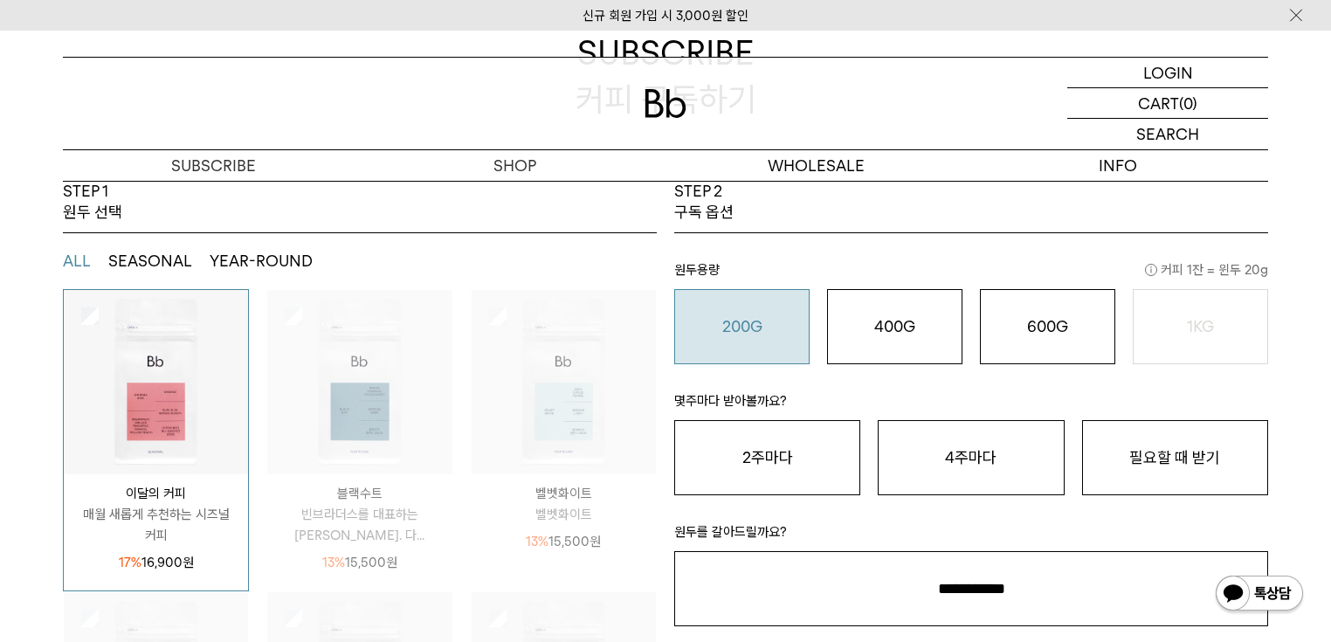
click at [642, 320] on div "200G 16,900 원" at bounding box center [742, 326] width 116 height 21
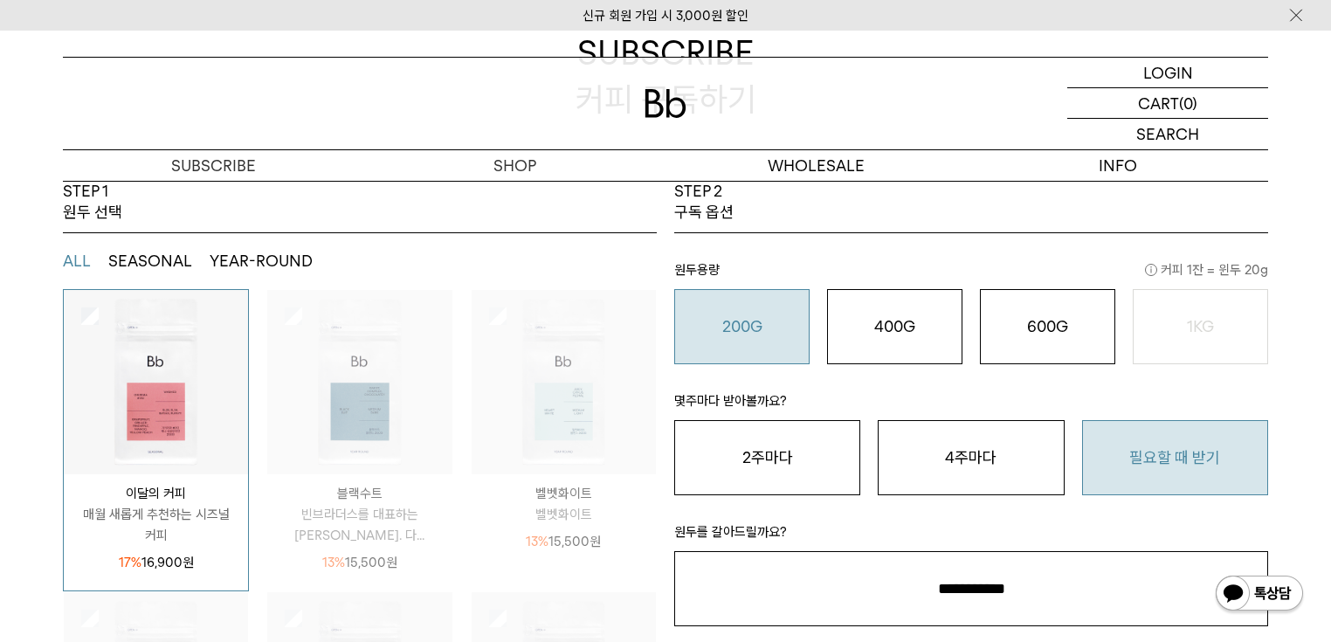
click at [642, 447] on button "필요할 때 받기" at bounding box center [1175, 457] width 186 height 75
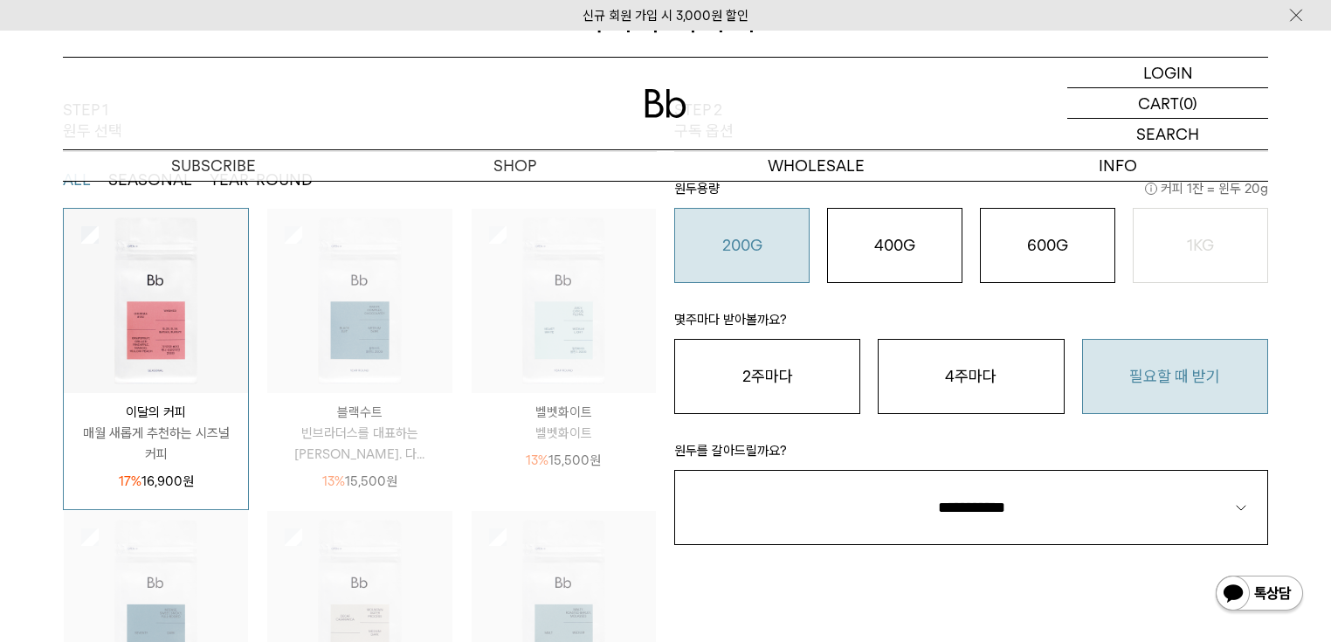
scroll to position [419, 0]
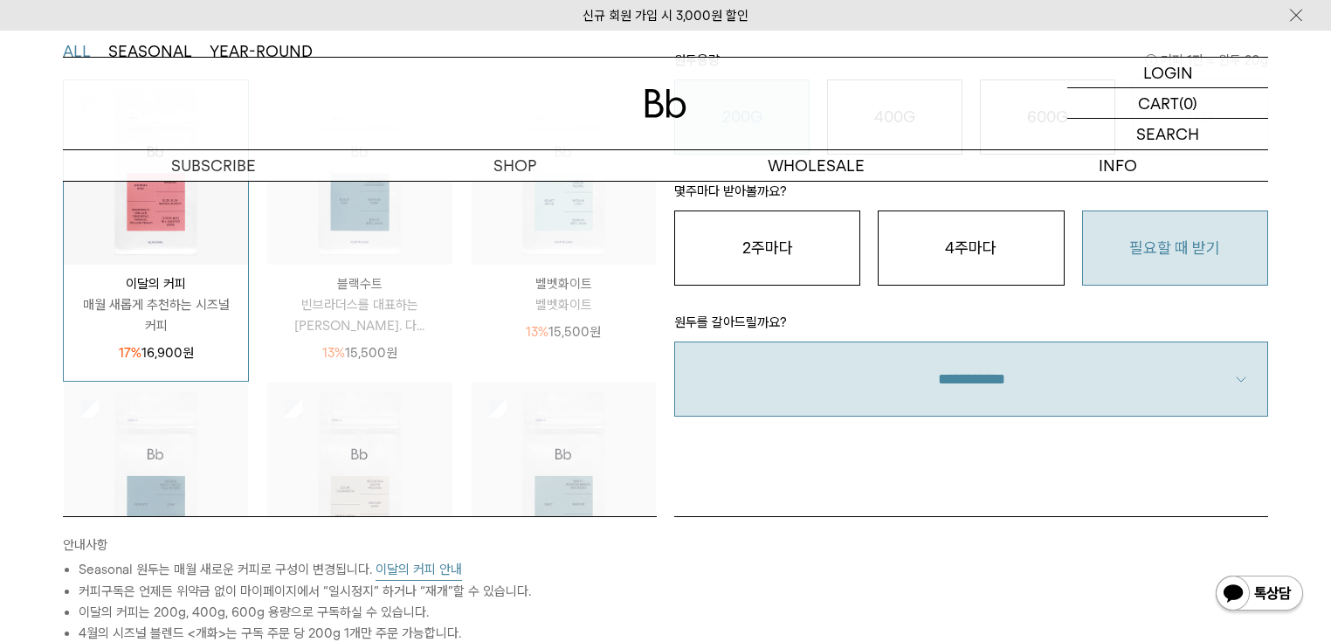
click at [642, 387] on select "**********" at bounding box center [971, 379] width 594 height 75
click at [642, 342] on select "**********" at bounding box center [971, 379] width 594 height 75
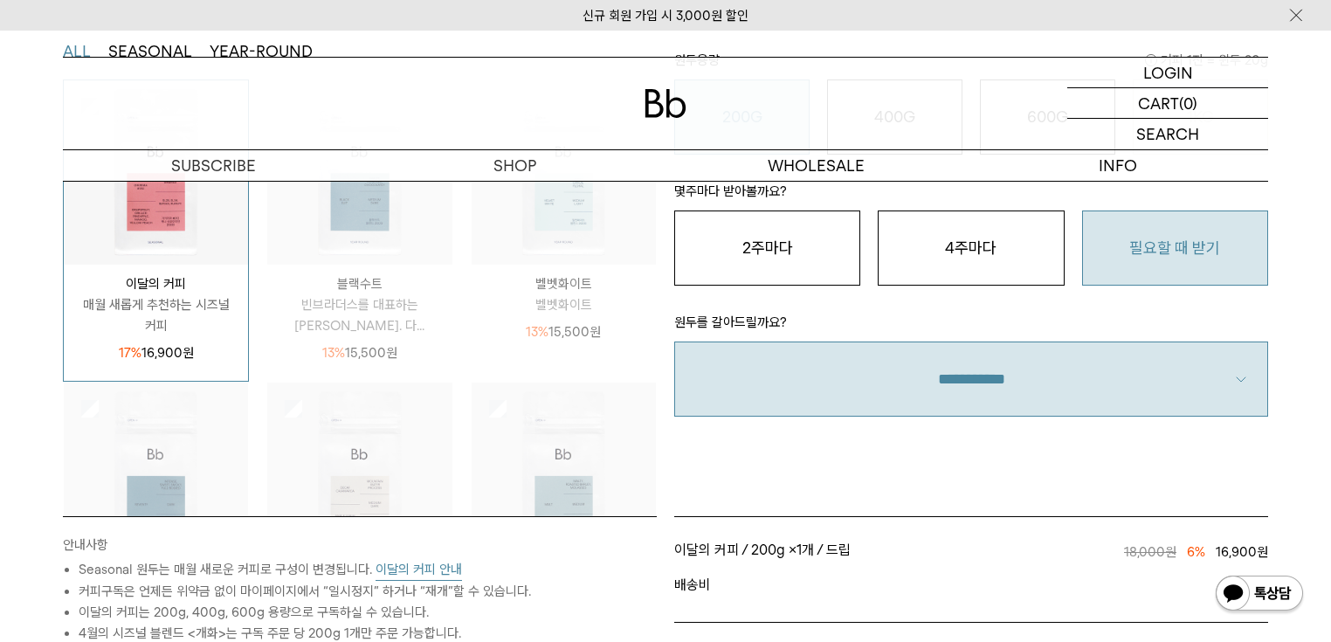
click at [642, 390] on select "**********" at bounding box center [971, 379] width 594 height 75
select select "**"
click at [642, 342] on select "**********" at bounding box center [971, 379] width 594 height 75
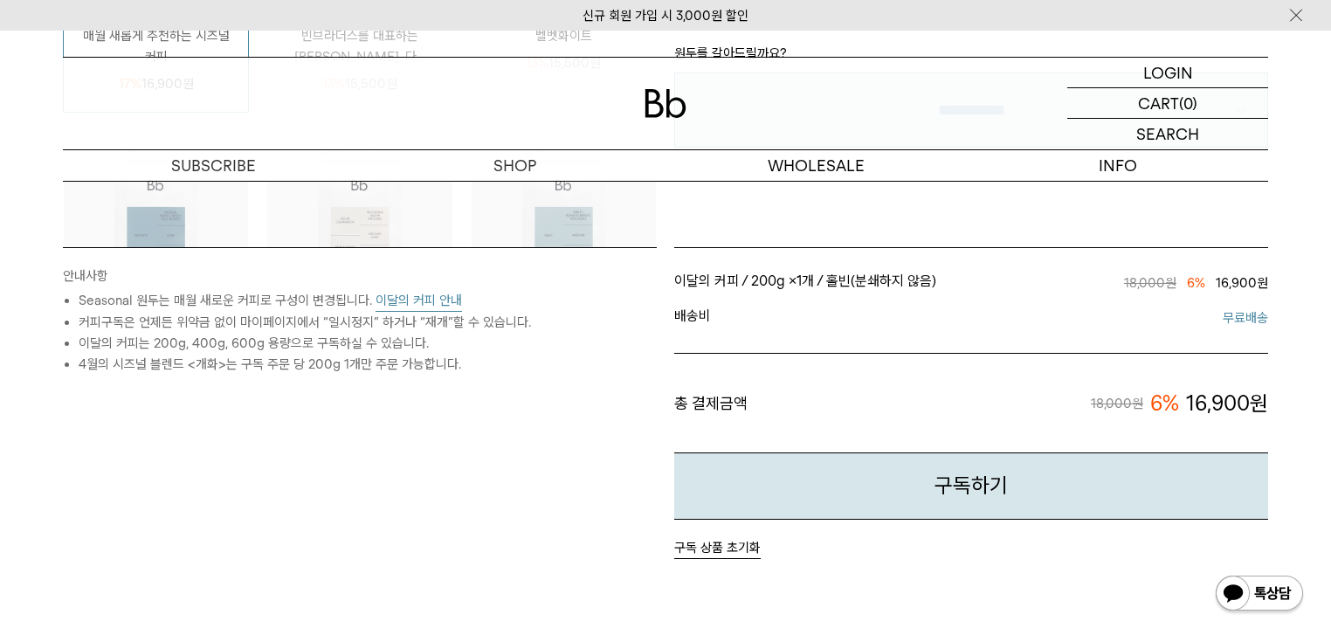
scroll to position [699, 0]
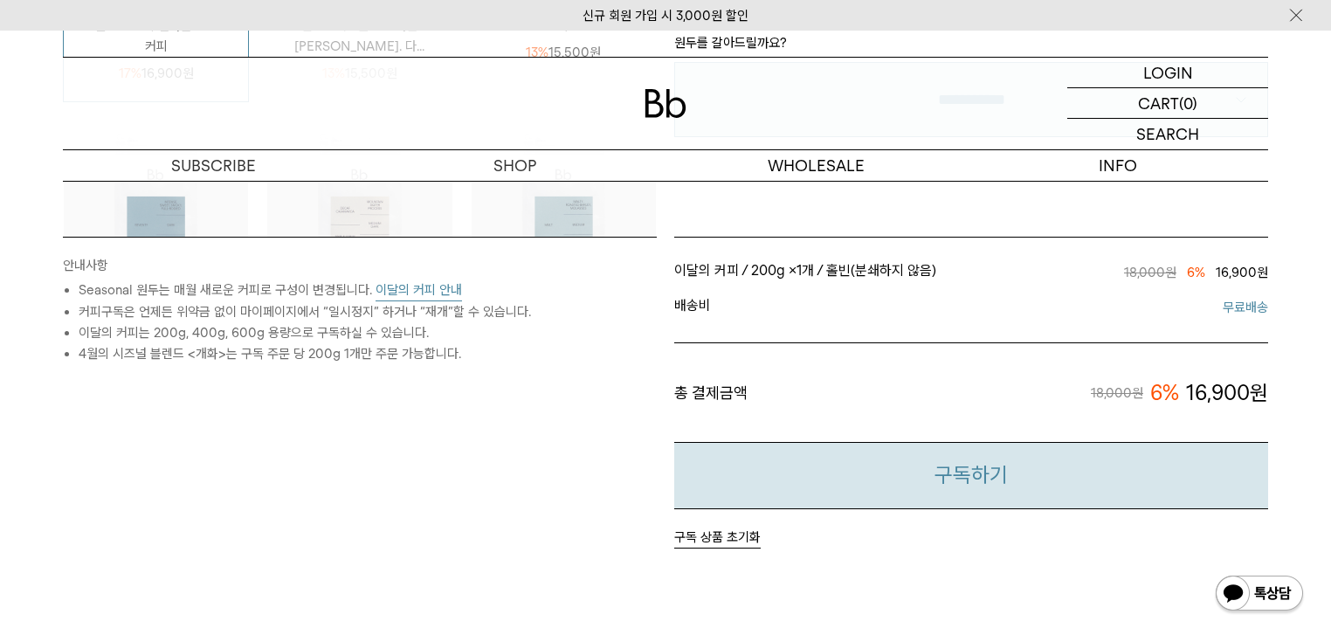
click at [642, 473] on button "구독하기" at bounding box center [971, 475] width 594 height 67
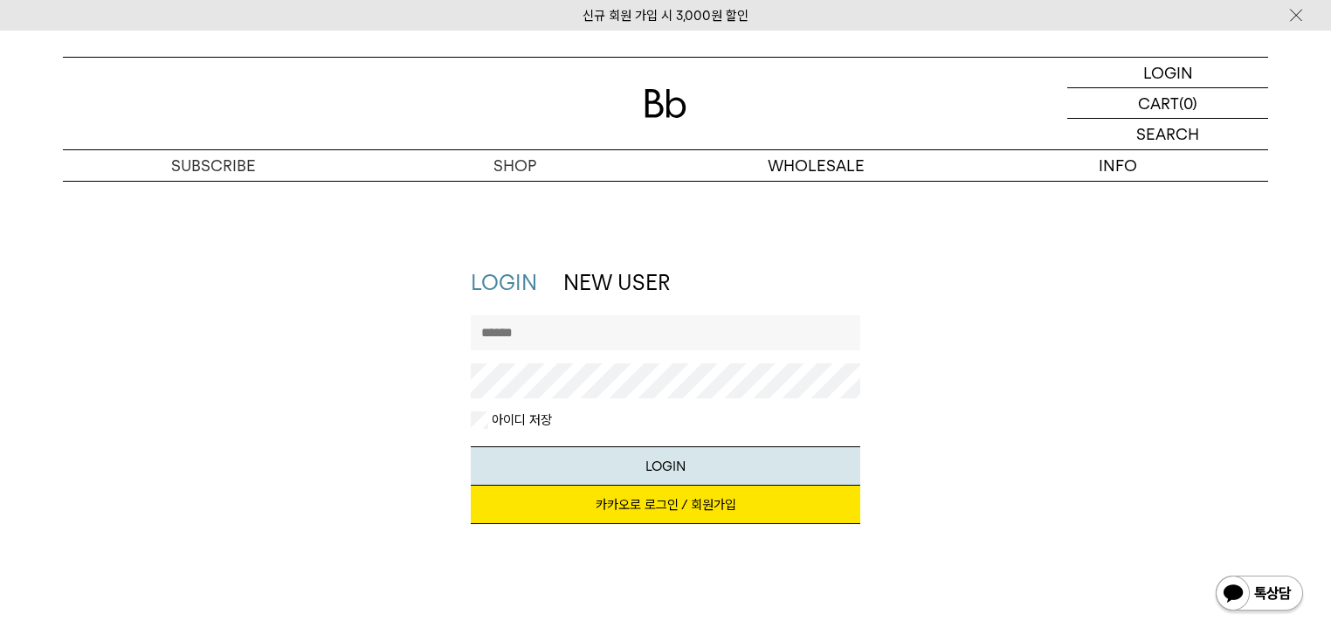
click at [617, 335] on input "text" at bounding box center [666, 332] width 390 height 35
click at [625, 334] on input "text" at bounding box center [666, 332] width 390 height 35
click at [671, 468] on button "LOGIN" at bounding box center [666, 465] width 390 height 39
click at [603, 328] on input "text" at bounding box center [666, 332] width 390 height 35
type input "*"
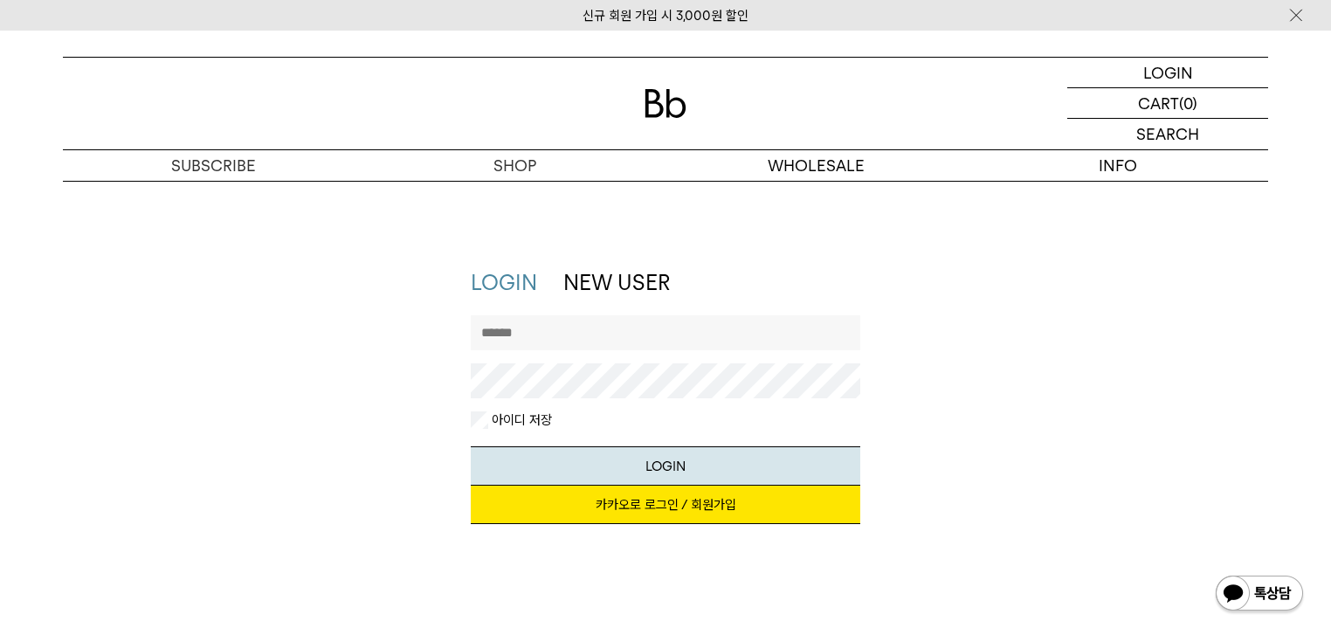
click at [653, 274] on link "NEW USER" at bounding box center [616, 282] width 107 height 25
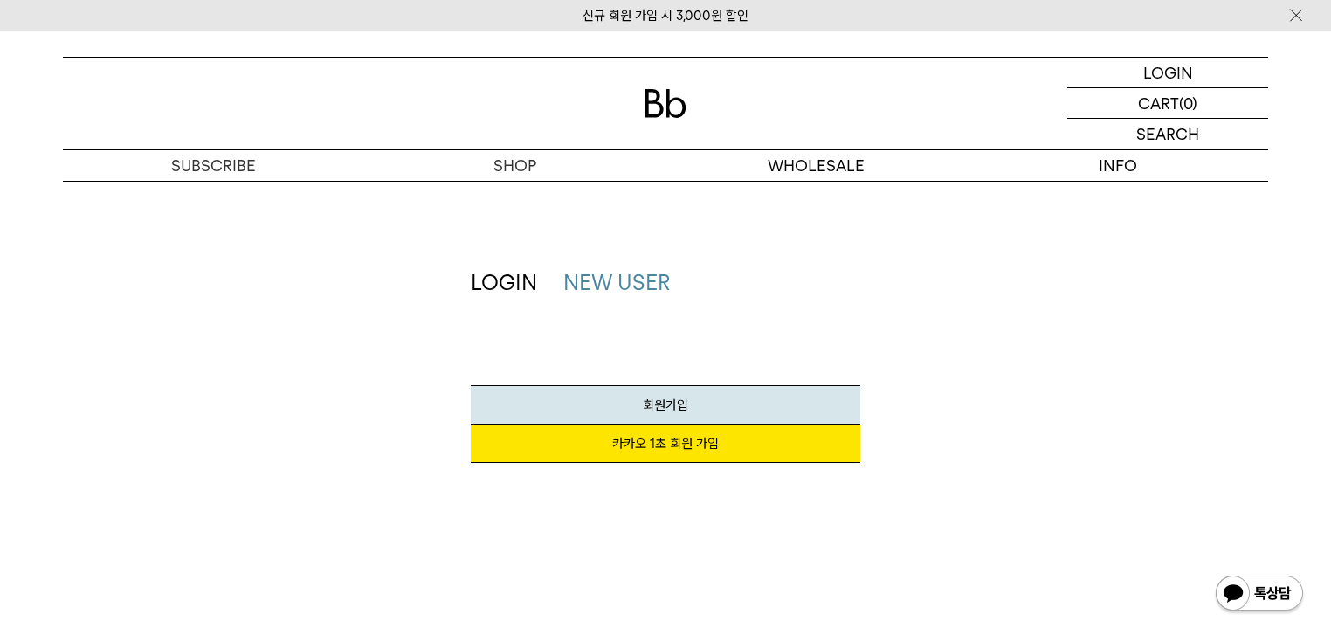
click at [664, 446] on link "카카오 1초 회원 가입" at bounding box center [666, 443] width 390 height 38
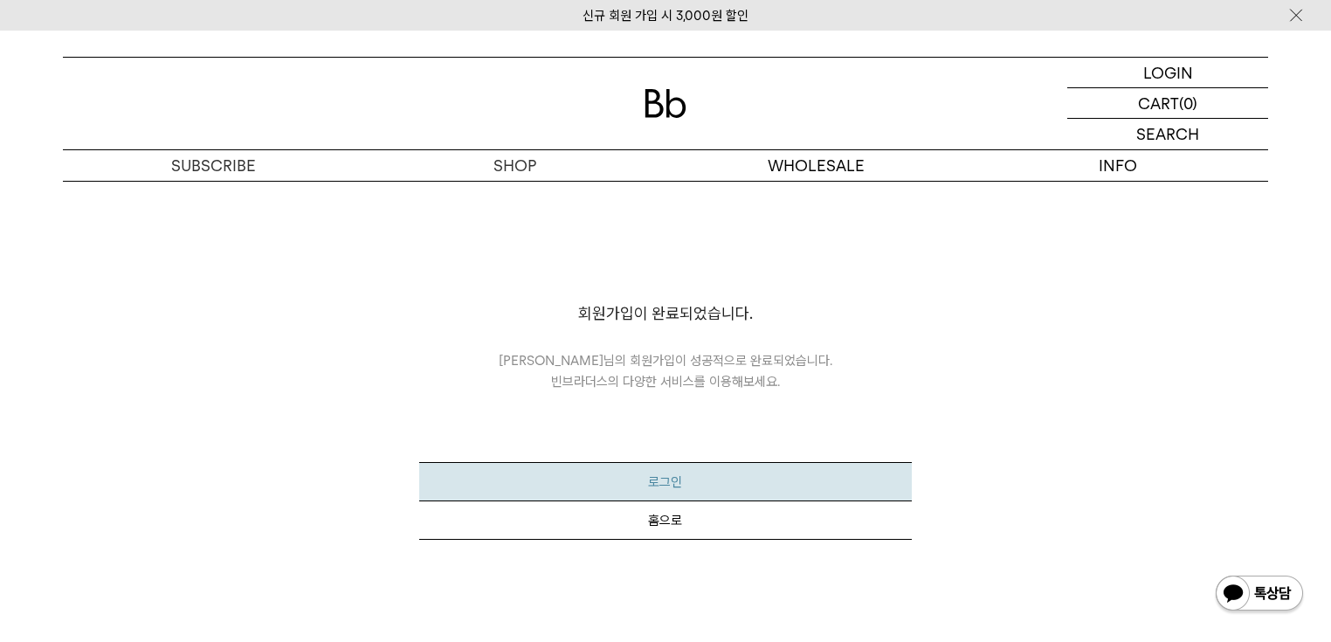
click at [680, 479] on button "로그인" at bounding box center [665, 481] width 492 height 39
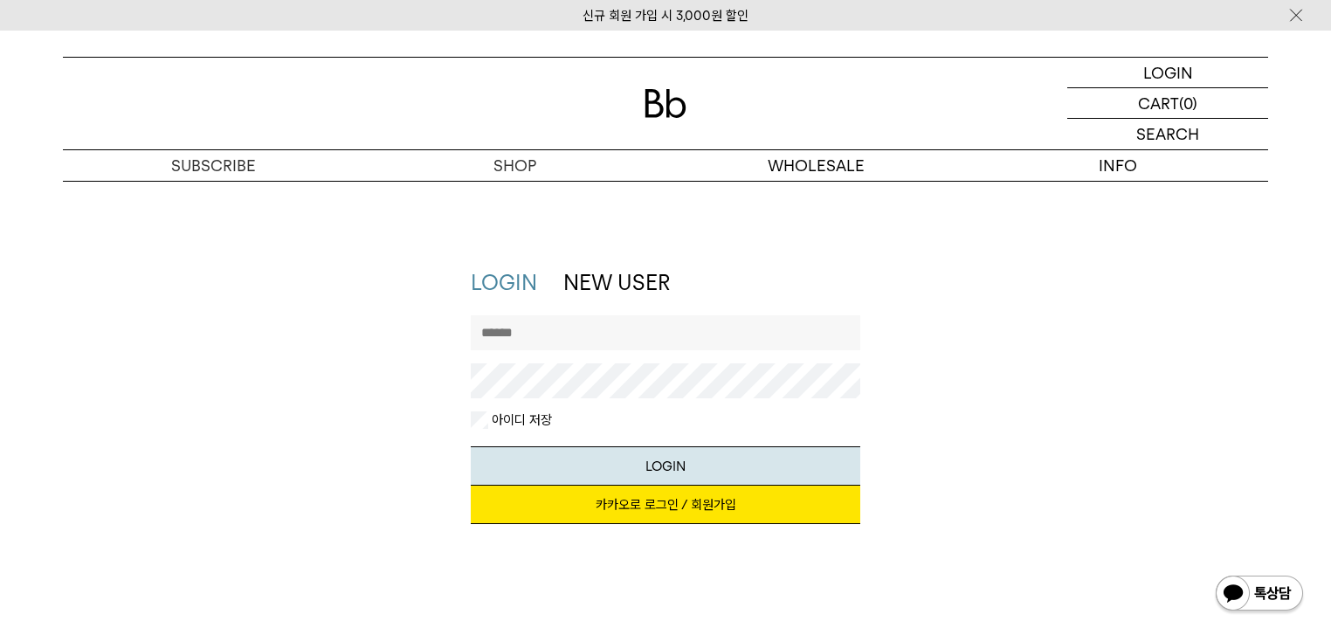
click at [665, 503] on link "카카오로 로그인 / 회원가입" at bounding box center [666, 505] width 390 height 38
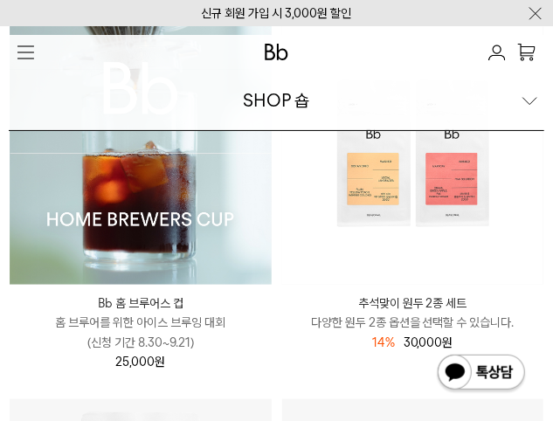
scroll to position [58, 0]
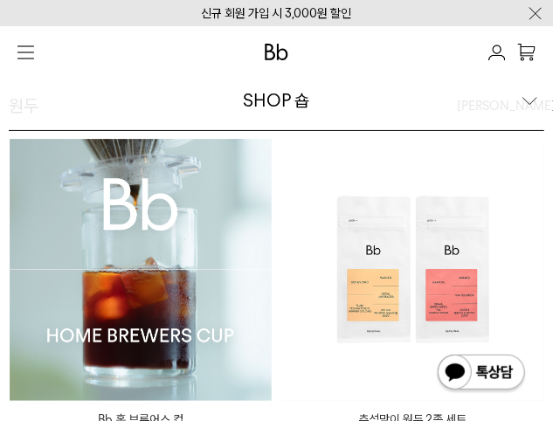
click at [164, 299] on img at bounding box center [141, 270] width 262 height 262
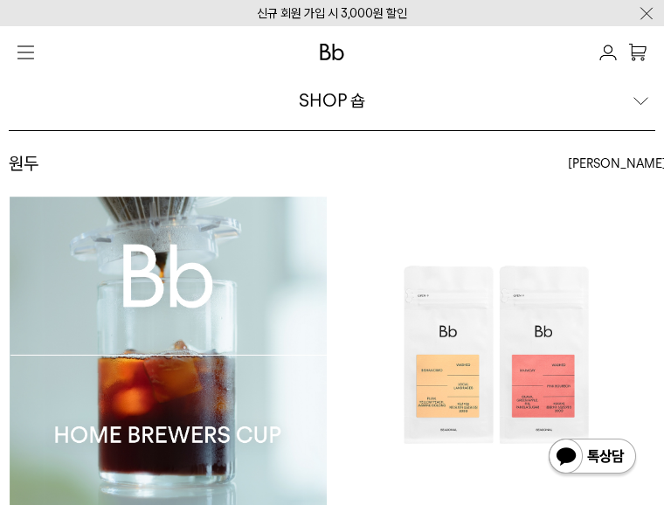
click at [0, 0] on link "ALL" at bounding box center [0, 0] width 0 height 0
click at [0, 0] on link "YEAR-ROUND" at bounding box center [0, 0] width 0 height 0
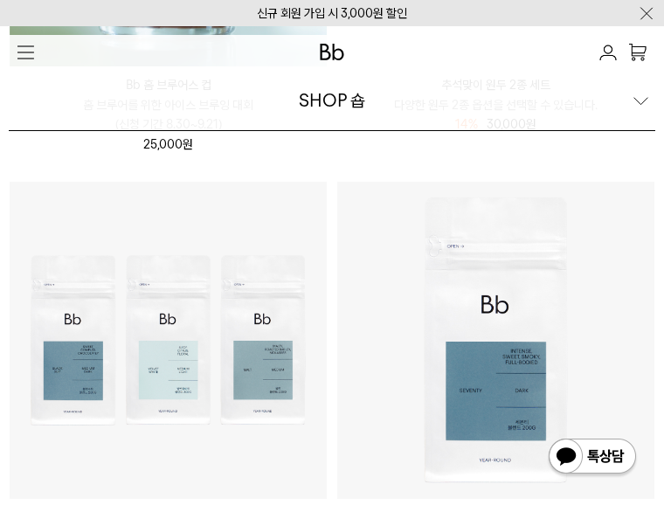
scroll to position [419, 0]
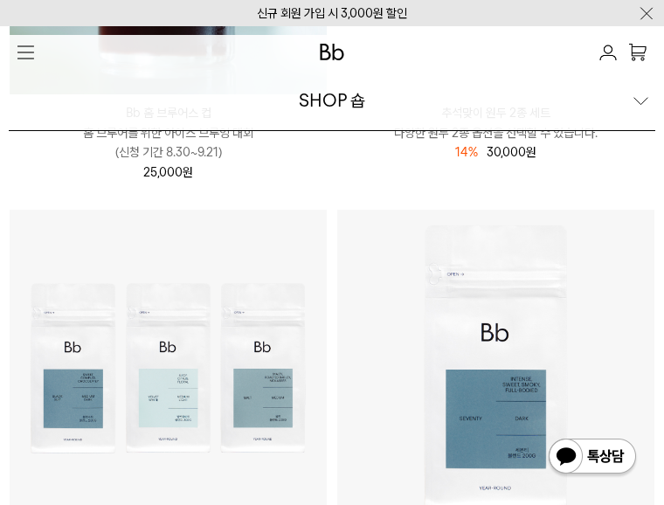
click at [0, 0] on p "LOGIN" at bounding box center [0, 0] width 0 height 0
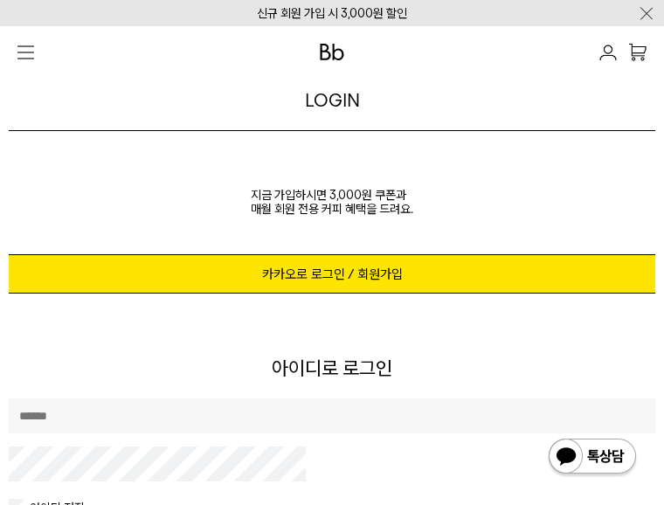
click at [368, 293] on link "카카오로 로그인 / 회원가입" at bounding box center [332, 273] width 646 height 39
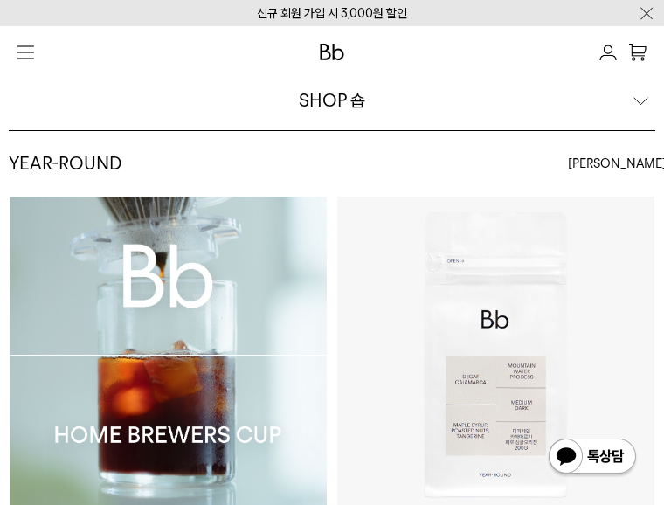
click at [0, 0] on p "MYPAGE" at bounding box center [0, 0] width 0 height 0
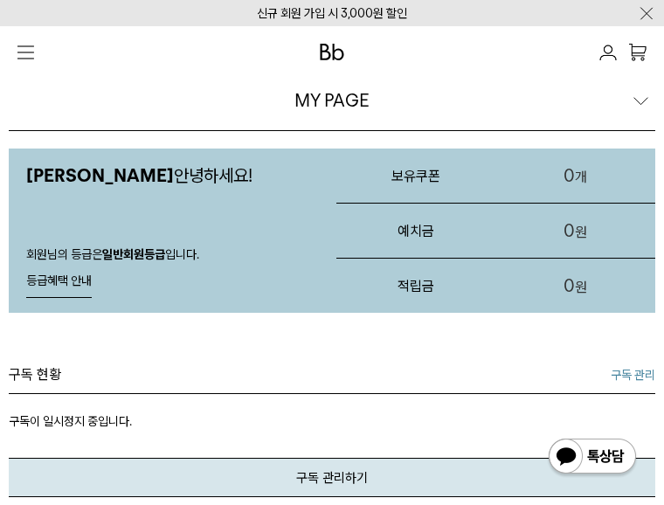
click at [0, 0] on link "주문/배송 조회" at bounding box center [0, 0] width 0 height 0
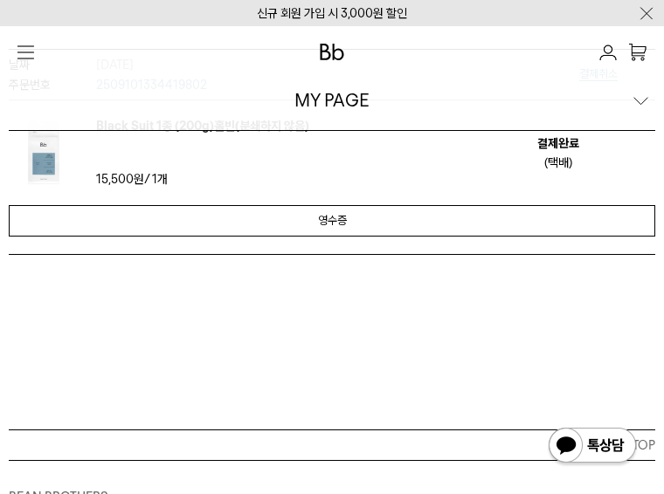
scroll to position [70, 0]
